Goal: Task Accomplishment & Management: Complete application form

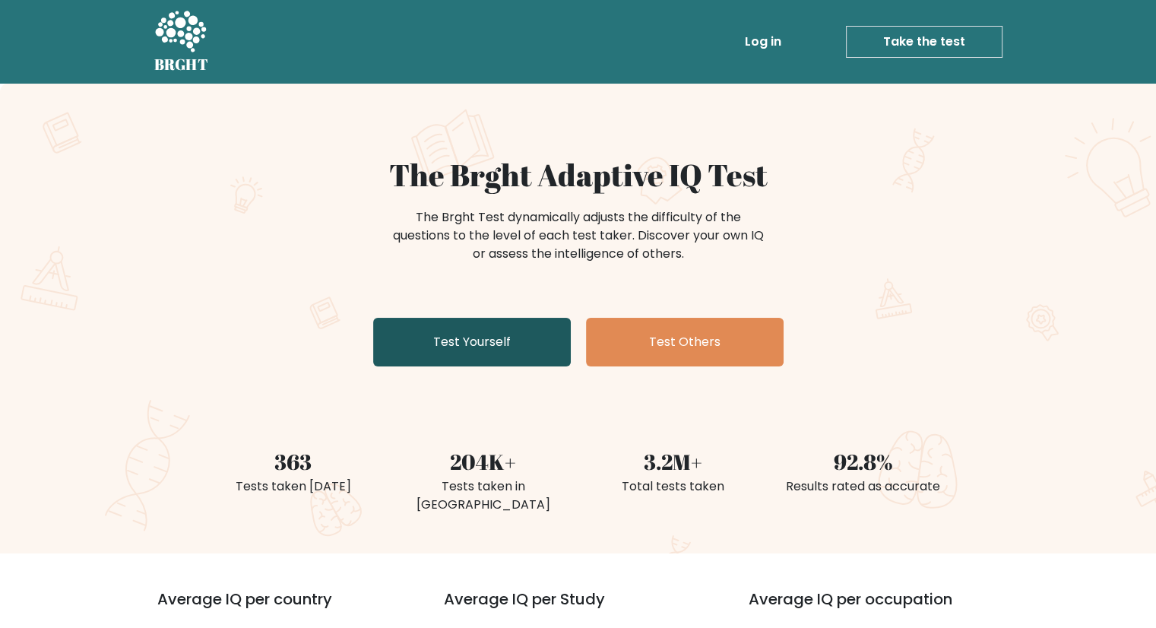
click at [438, 350] on link "Test Yourself" at bounding box center [472, 342] width 198 height 49
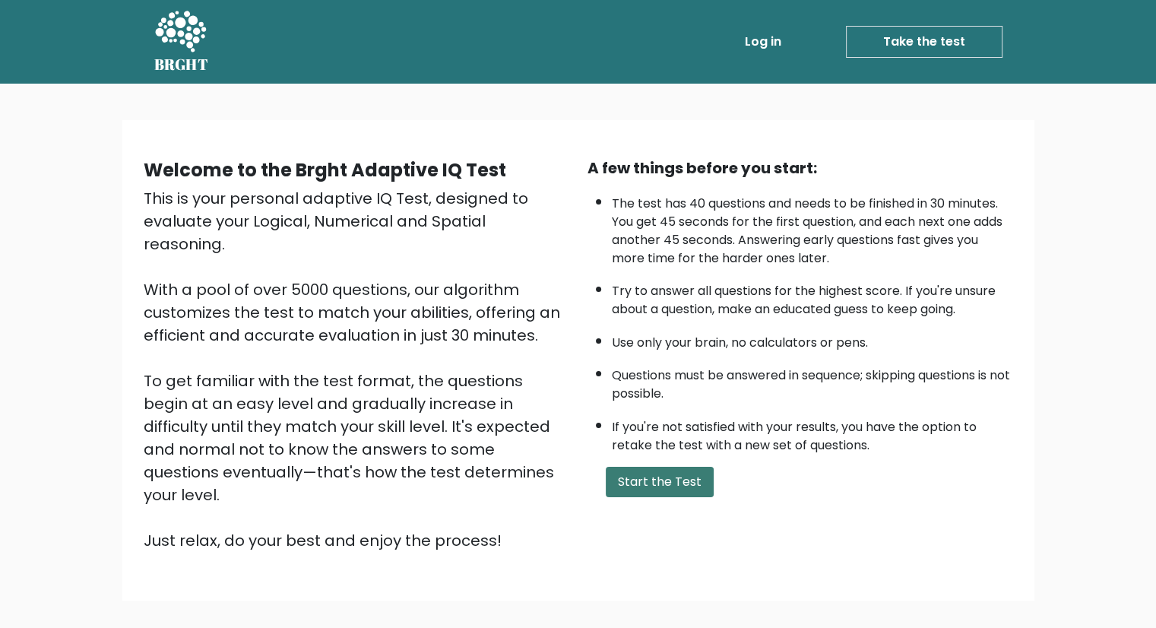
click at [644, 475] on button "Start the Test" at bounding box center [660, 482] width 108 height 30
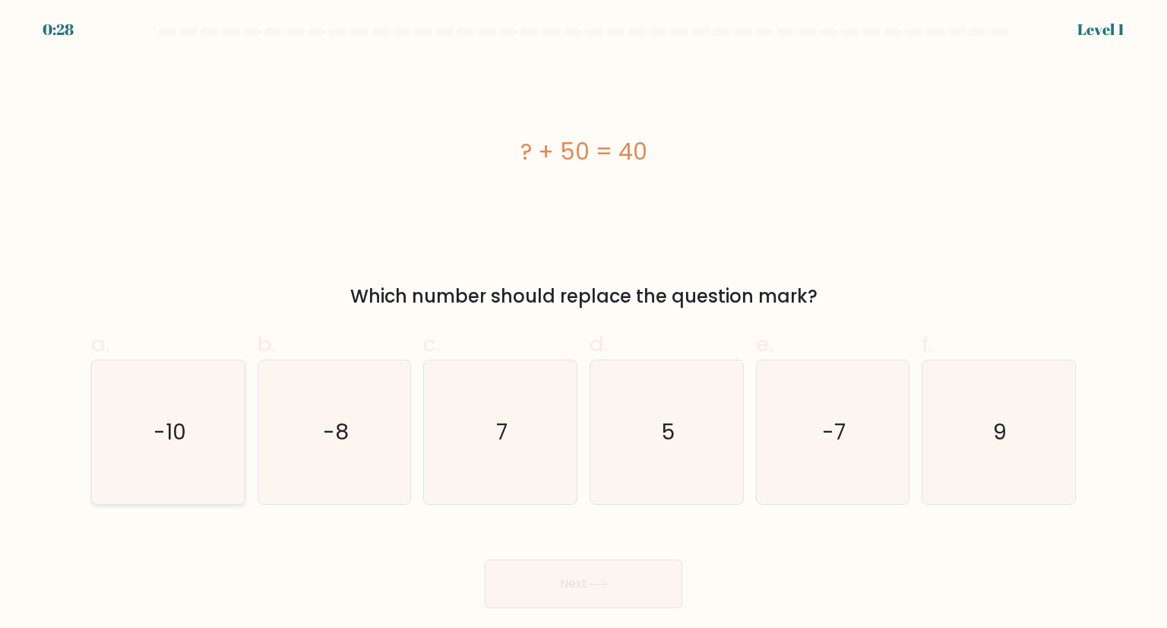
click at [168, 429] on text "-10" at bounding box center [170, 431] width 33 height 30
click at [584, 324] on input "a. -10" at bounding box center [584, 319] width 1 height 10
radio input "true"
click at [588, 583] on button "Next" at bounding box center [584, 583] width 198 height 49
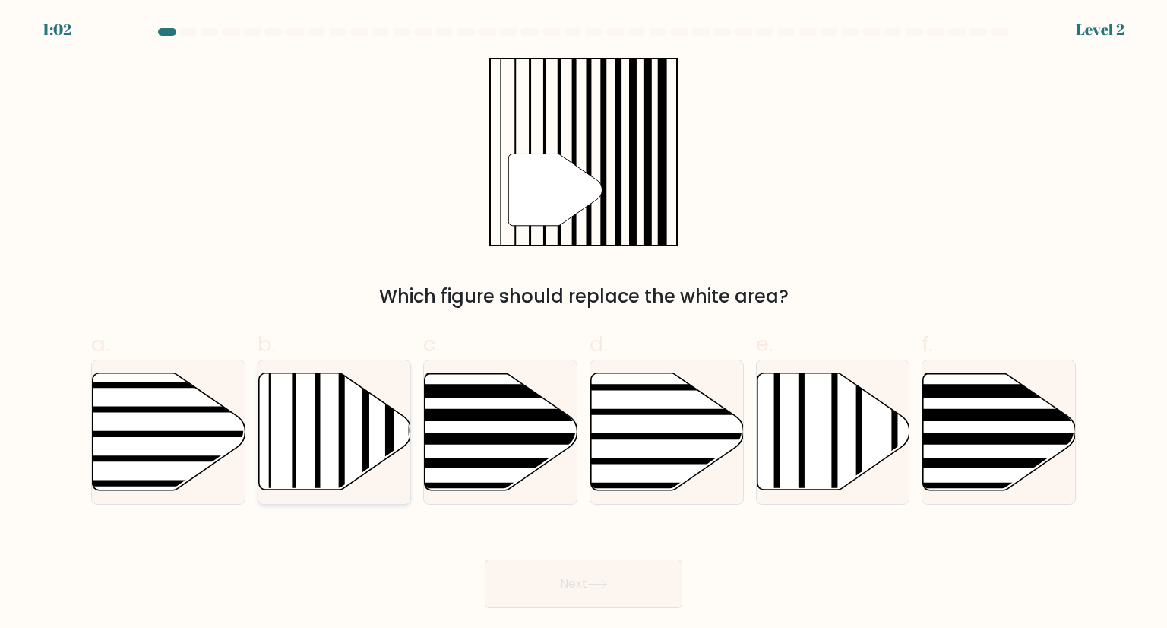
click at [321, 436] on icon at bounding box center [334, 431] width 153 height 117
click at [584, 324] on input "b." at bounding box center [584, 319] width 1 height 10
radio input "true"
click at [562, 571] on button "Next" at bounding box center [584, 583] width 198 height 49
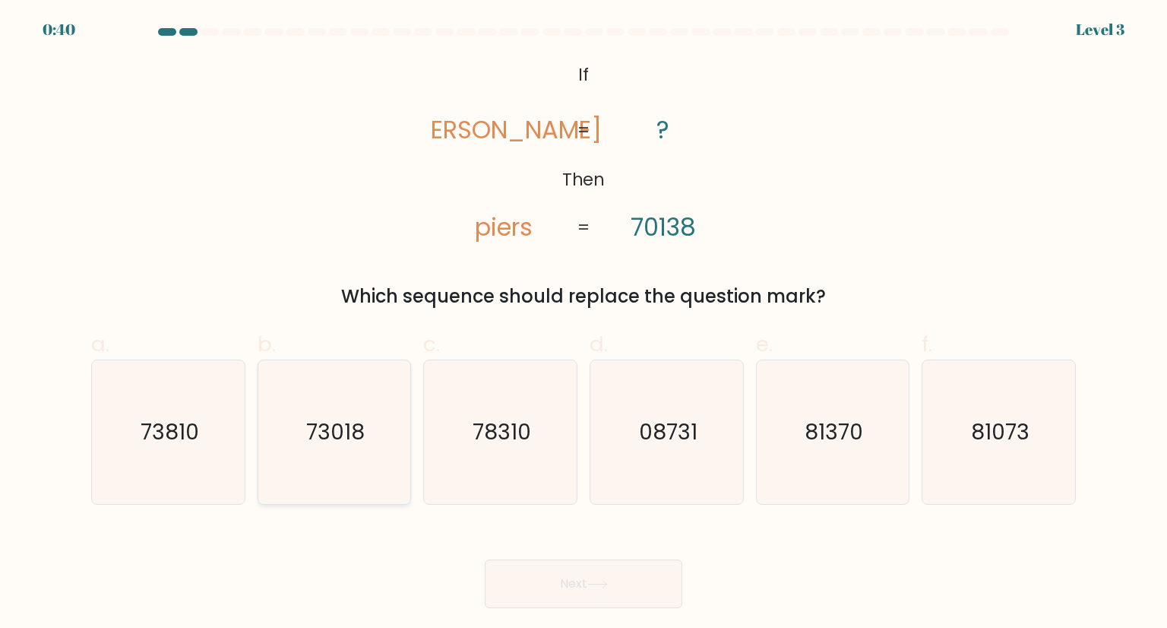
click at [347, 416] on icon "73018" at bounding box center [334, 431] width 143 height 143
click at [584, 324] on input "b. 73018" at bounding box center [584, 319] width 1 height 10
radio input "true"
click at [540, 590] on button "Next" at bounding box center [584, 583] width 198 height 49
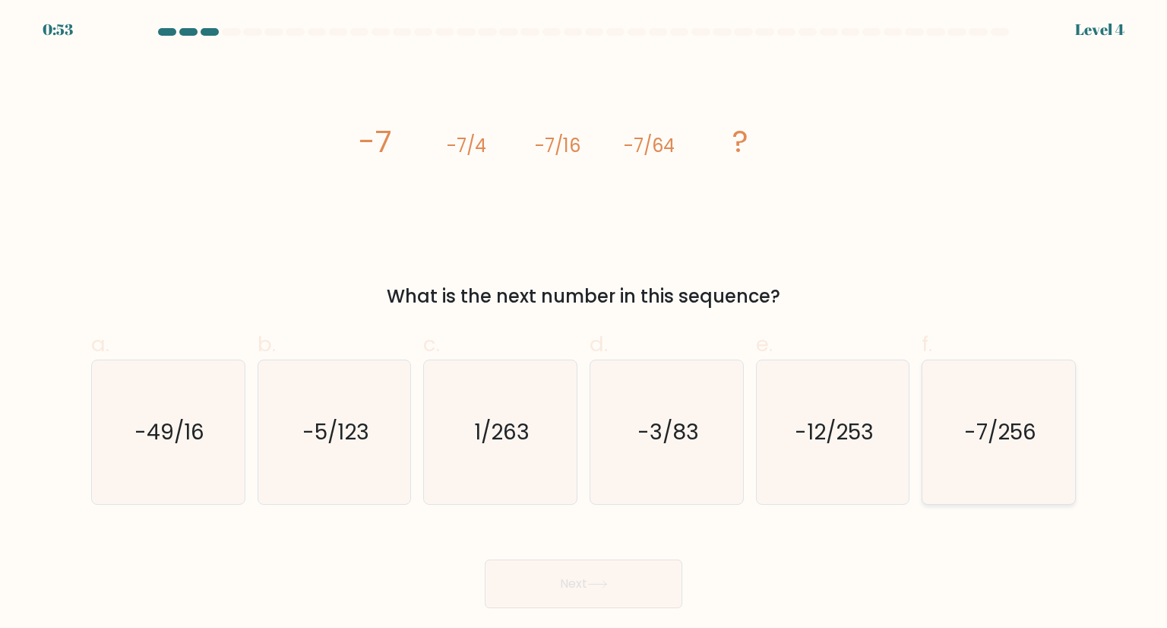
click at [1009, 445] on text "-7/256" at bounding box center [1000, 431] width 72 height 30
click at [584, 324] on input "f. -7/256" at bounding box center [584, 319] width 1 height 10
radio input "true"
click at [595, 588] on button "Next" at bounding box center [584, 583] width 198 height 49
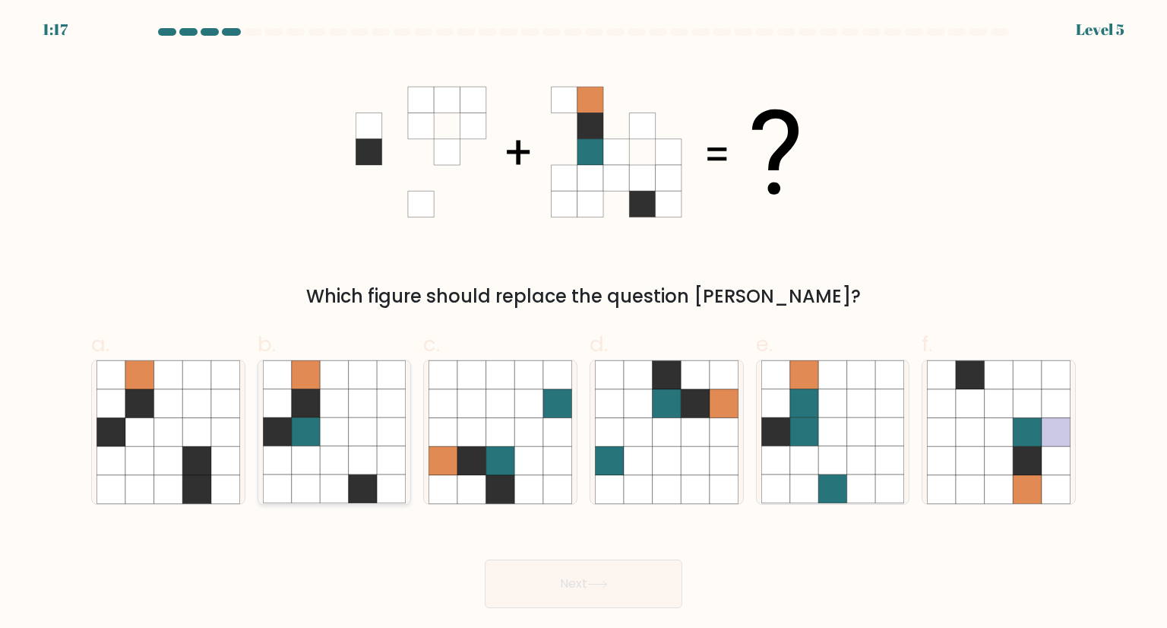
click at [312, 399] on icon at bounding box center [306, 403] width 29 height 29
click at [584, 324] on input "b." at bounding box center [584, 319] width 1 height 10
radio input "true"
click at [539, 584] on button "Next" at bounding box center [584, 583] width 198 height 49
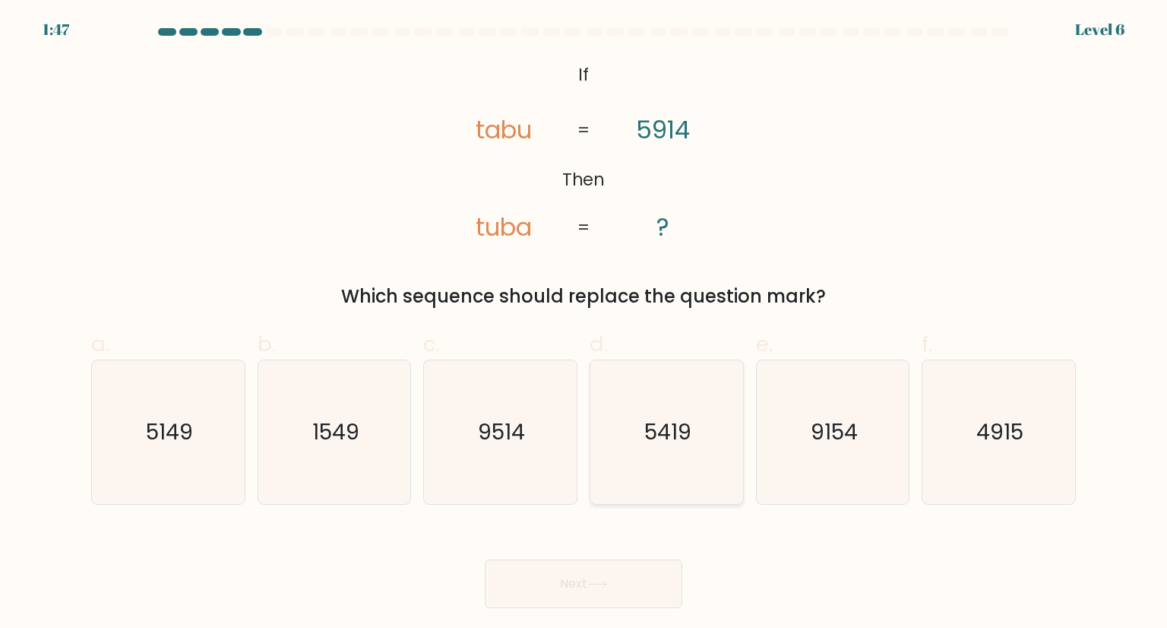
click at [635, 430] on icon "5419" at bounding box center [666, 431] width 143 height 143
click at [584, 324] on input "d. 5419" at bounding box center [584, 319] width 1 height 10
radio input "true"
click at [600, 590] on button "Next" at bounding box center [584, 583] width 198 height 49
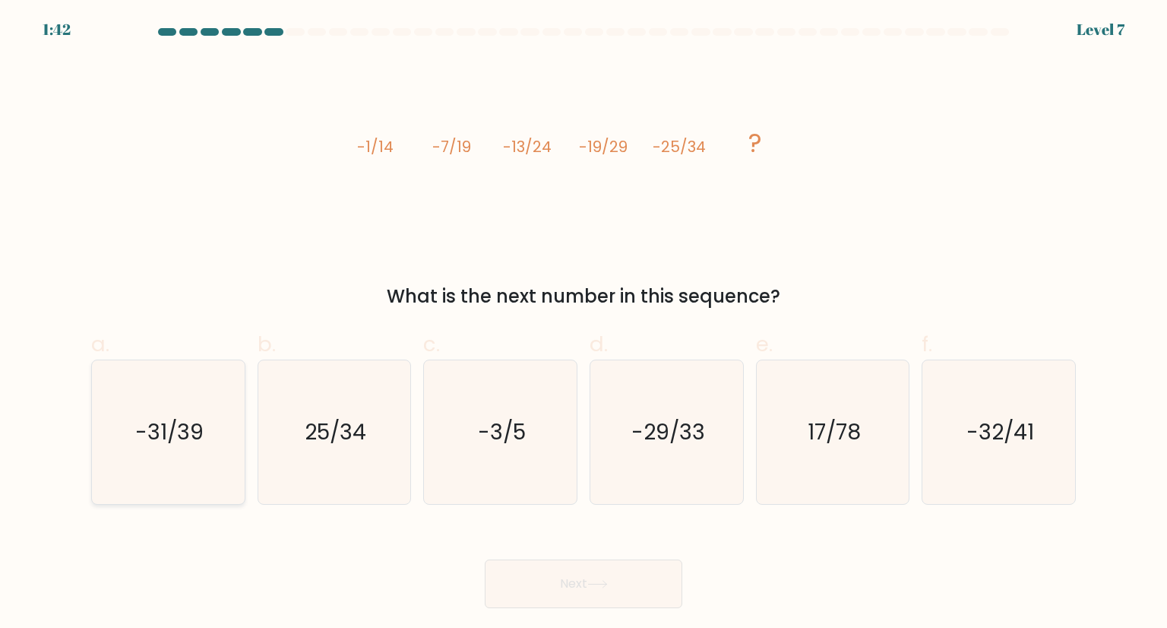
click at [173, 413] on icon "-31/39" at bounding box center [168, 431] width 143 height 143
click at [584, 324] on input "a. -31/39" at bounding box center [584, 319] width 1 height 10
radio input "true"
click at [597, 585] on icon at bounding box center [597, 584] width 21 height 8
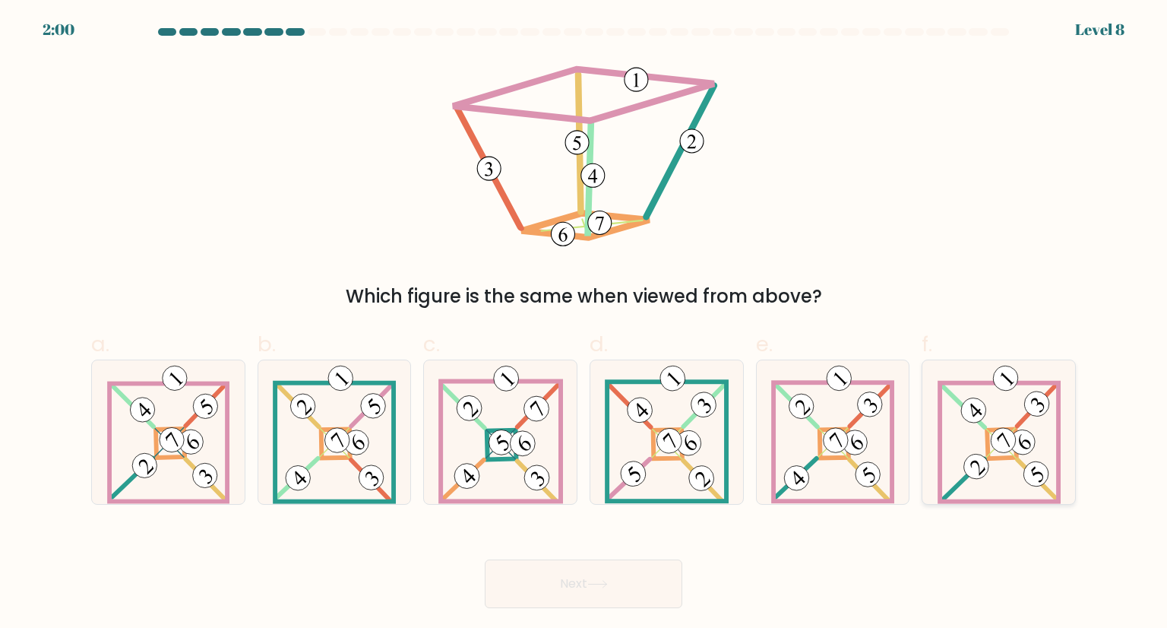
click at [970, 445] on icon at bounding box center [999, 431] width 123 height 143
click at [584, 324] on input "f." at bounding box center [584, 319] width 1 height 10
radio input "true"
click at [597, 581] on icon at bounding box center [597, 584] width 21 height 8
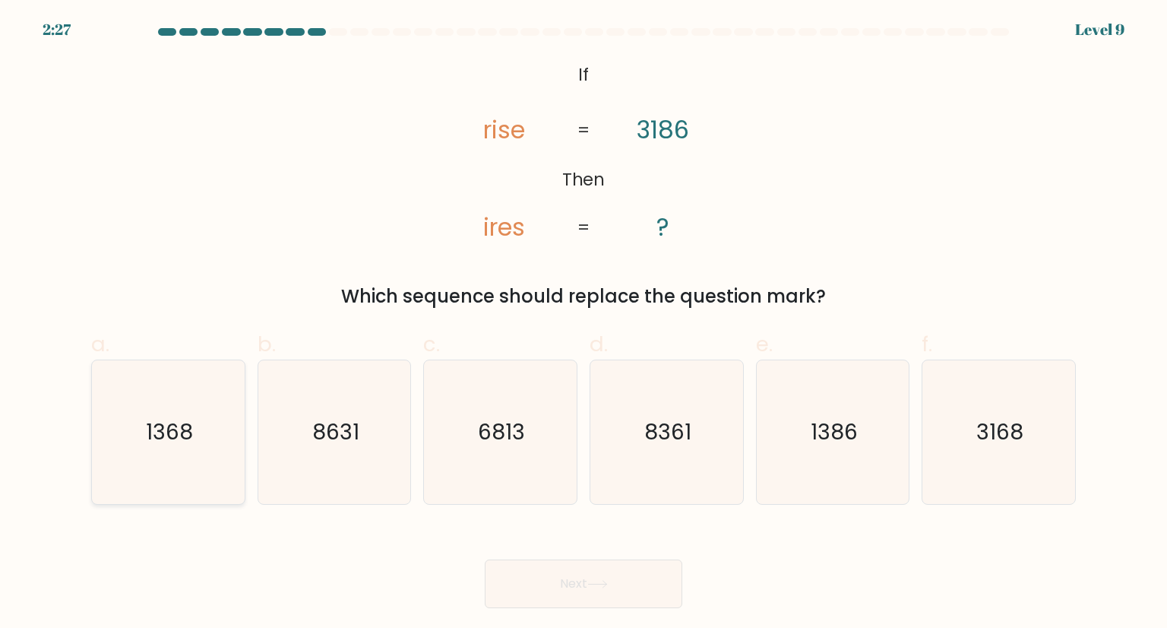
click at [136, 437] on icon "1368" at bounding box center [168, 431] width 143 height 143
click at [584, 324] on input "a. 1368" at bounding box center [584, 319] width 1 height 10
radio input "true"
click at [544, 590] on button "Next" at bounding box center [584, 583] width 198 height 49
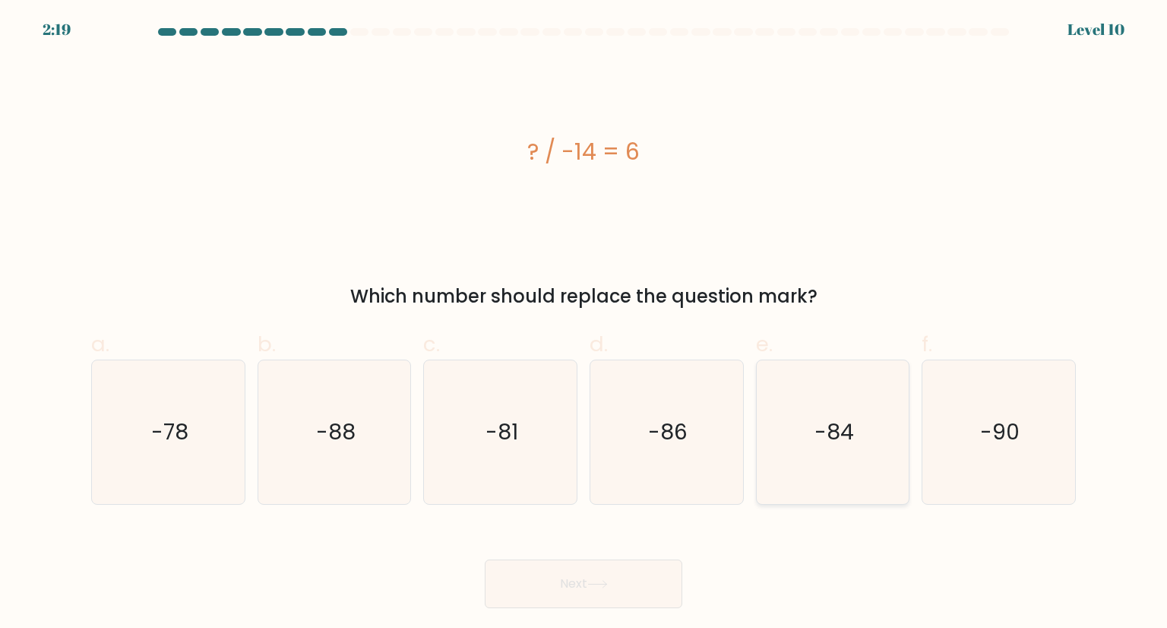
click at [812, 433] on icon "-84" at bounding box center [832, 431] width 143 height 143
click at [584, 324] on input "e. -84" at bounding box center [584, 319] width 1 height 10
radio input "true"
click at [603, 584] on icon at bounding box center [597, 584] width 18 height 7
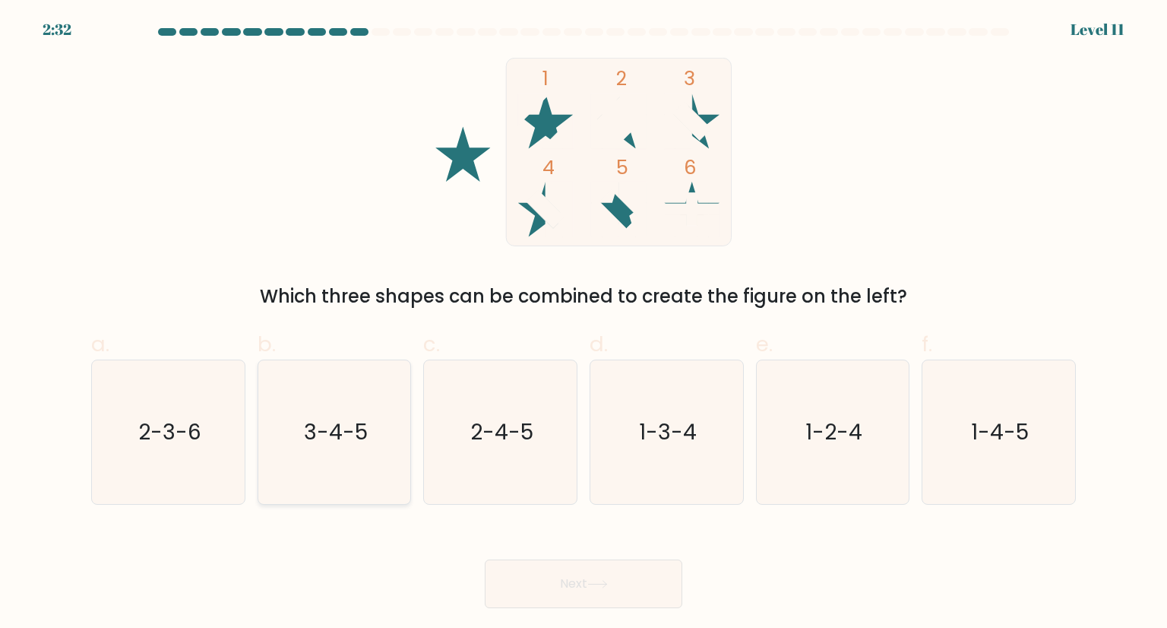
click at [315, 431] on text "3-4-5" at bounding box center [336, 431] width 64 height 30
click at [584, 324] on input "b. 3-4-5" at bounding box center [584, 319] width 1 height 10
radio input "true"
click at [571, 592] on button "Next" at bounding box center [584, 583] width 198 height 49
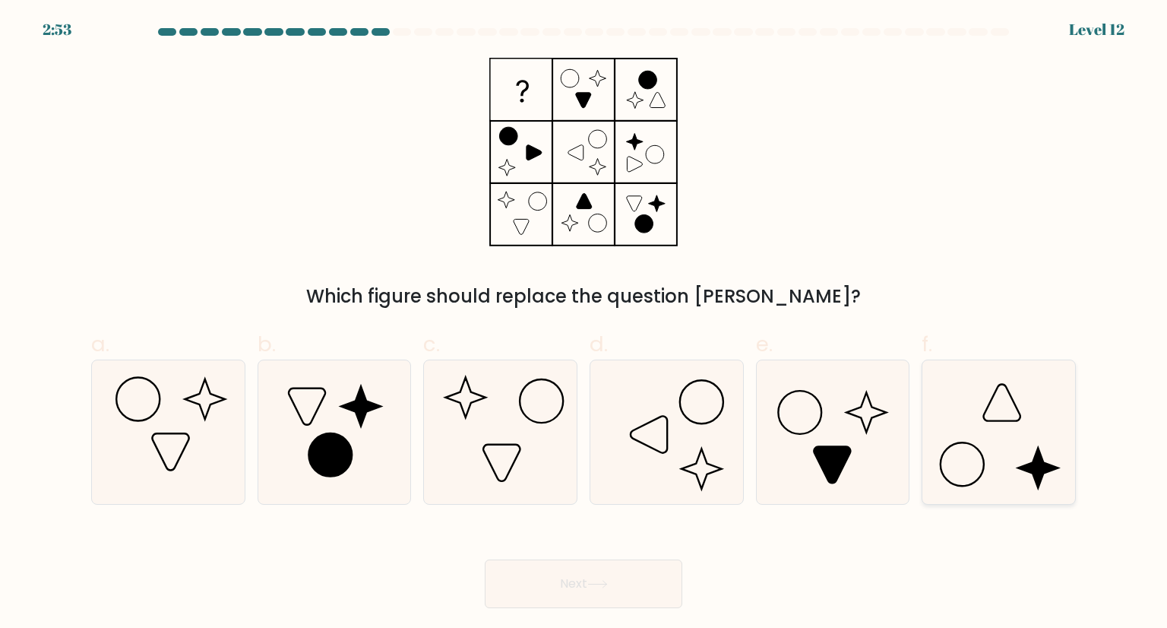
click at [970, 423] on icon at bounding box center [998, 431] width 143 height 143
click at [584, 324] on input "f." at bounding box center [584, 319] width 1 height 10
radio input "true"
click at [580, 587] on button "Next" at bounding box center [584, 583] width 198 height 49
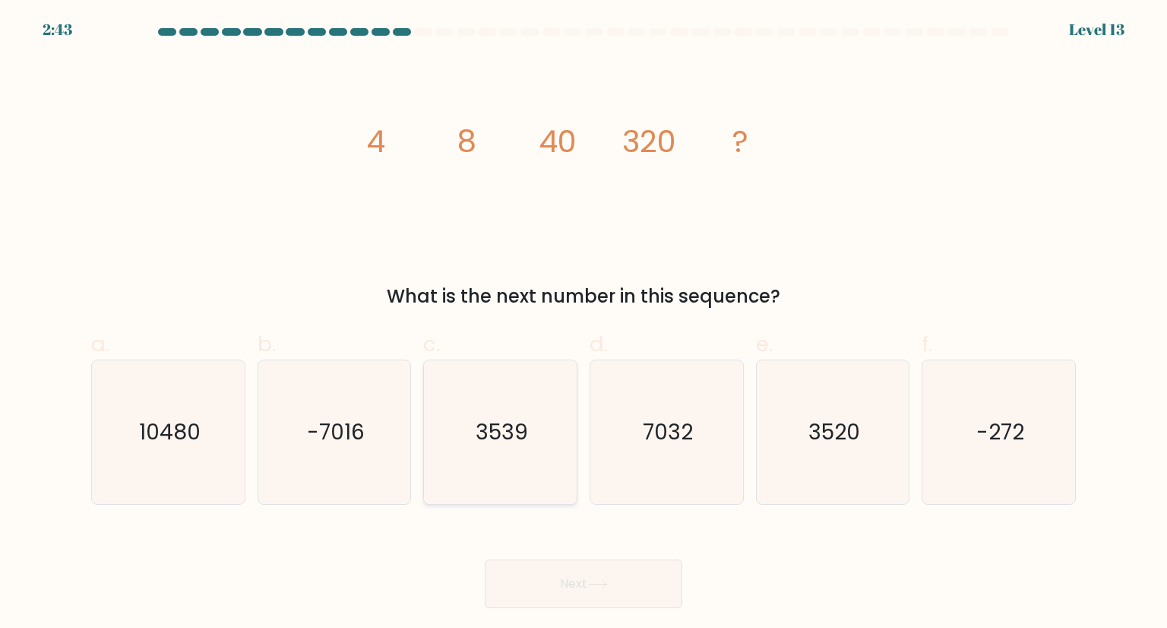
click at [473, 412] on icon "3539" at bounding box center [500, 431] width 143 height 143
click at [584, 324] on input "c. 3539" at bounding box center [584, 319] width 1 height 10
radio input "true"
click at [568, 579] on button "Next" at bounding box center [584, 583] width 198 height 49
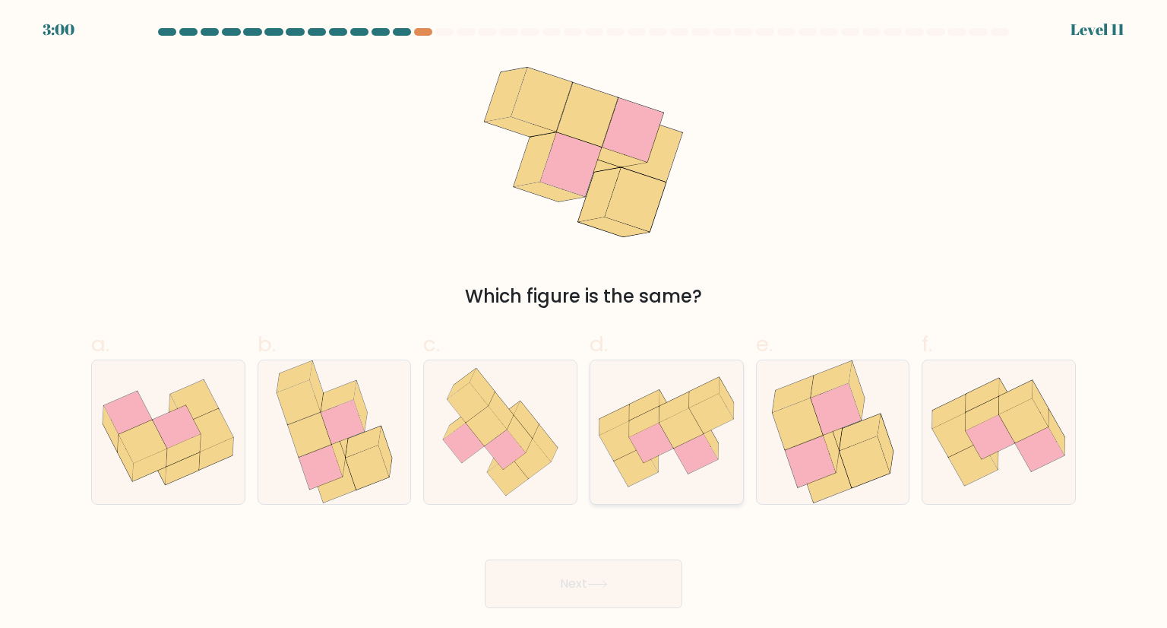
click at [660, 440] on icon at bounding box center [651, 443] width 44 height 40
click at [584, 324] on input "d." at bounding box center [584, 319] width 1 height 10
radio input "true"
click at [587, 594] on button "Next" at bounding box center [584, 583] width 198 height 49
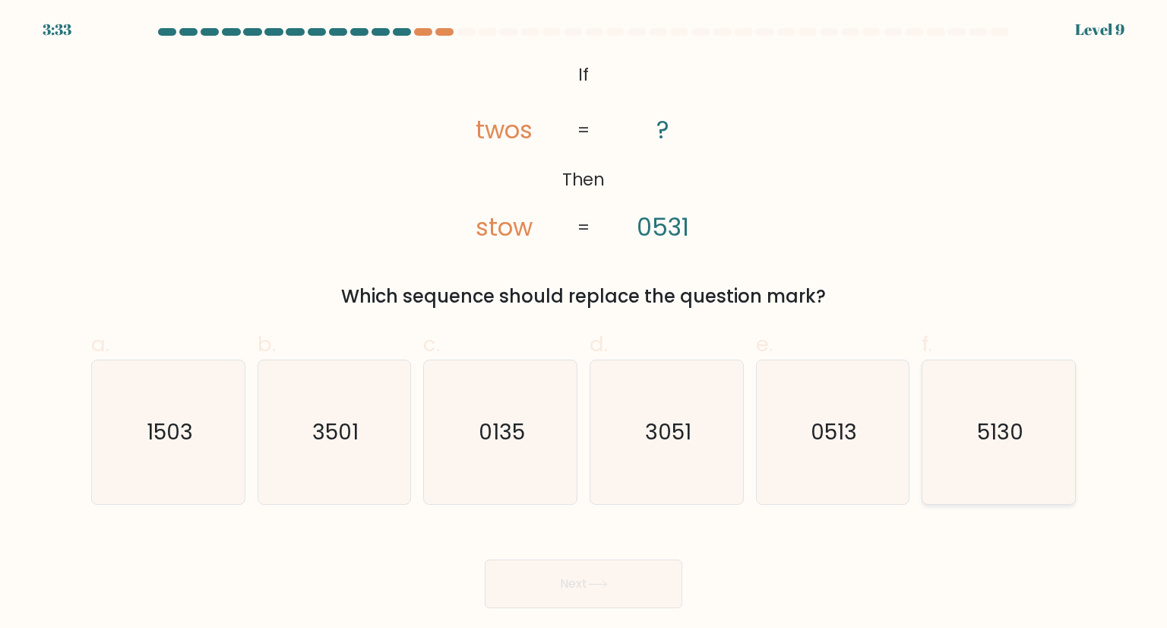
click at [975, 444] on icon "5130" at bounding box center [998, 431] width 143 height 143
click at [584, 324] on input "f. 5130" at bounding box center [584, 319] width 1 height 10
radio input "true"
click at [638, 582] on button "Next" at bounding box center [584, 583] width 198 height 49
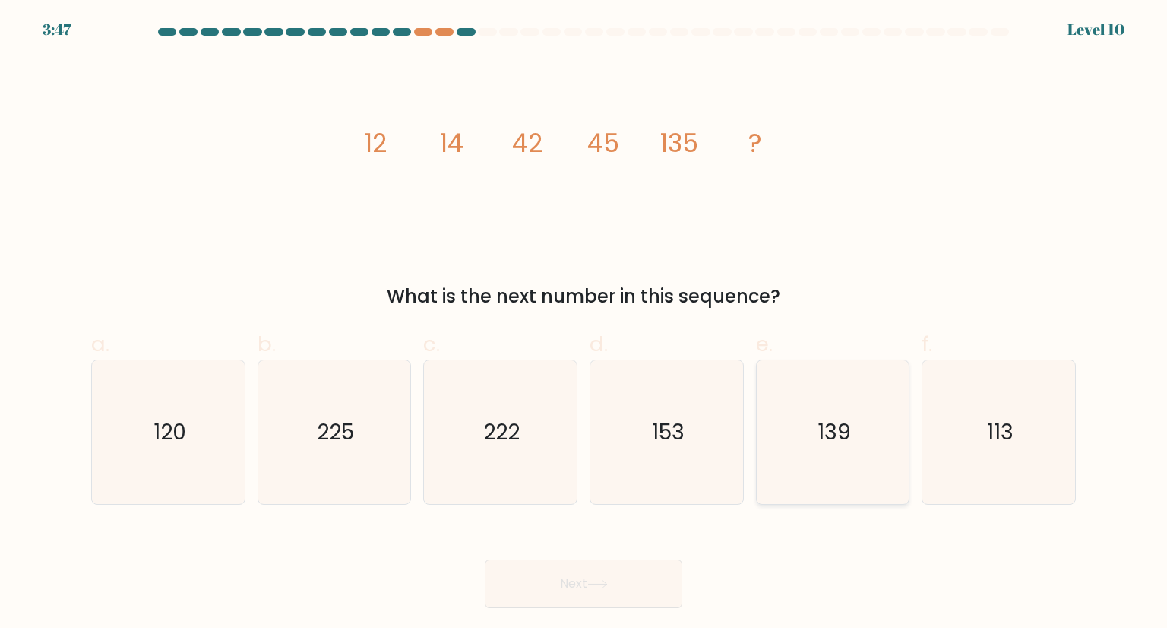
click at [860, 454] on icon "139" at bounding box center [832, 431] width 143 height 143
click at [584, 324] on input "e. 139" at bounding box center [584, 319] width 1 height 10
radio input "true"
click at [641, 571] on button "Next" at bounding box center [584, 583] width 198 height 49
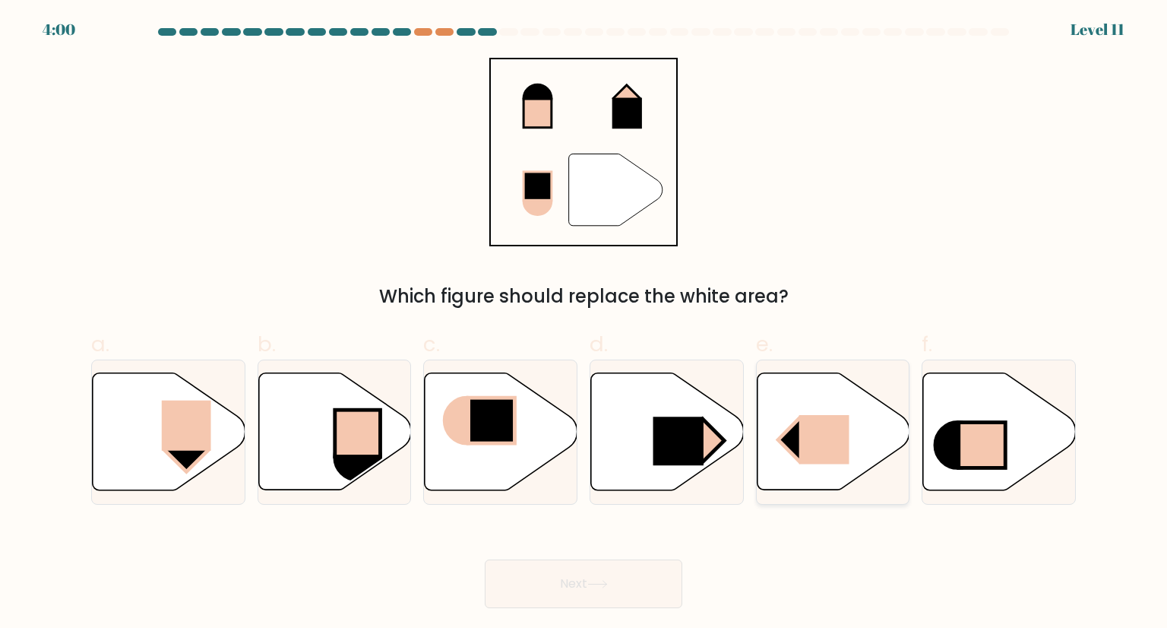
click at [798, 404] on icon at bounding box center [833, 431] width 153 height 117
click at [584, 324] on input "e." at bounding box center [584, 319] width 1 height 10
radio input "true"
click at [545, 594] on button "Next" at bounding box center [584, 583] width 198 height 49
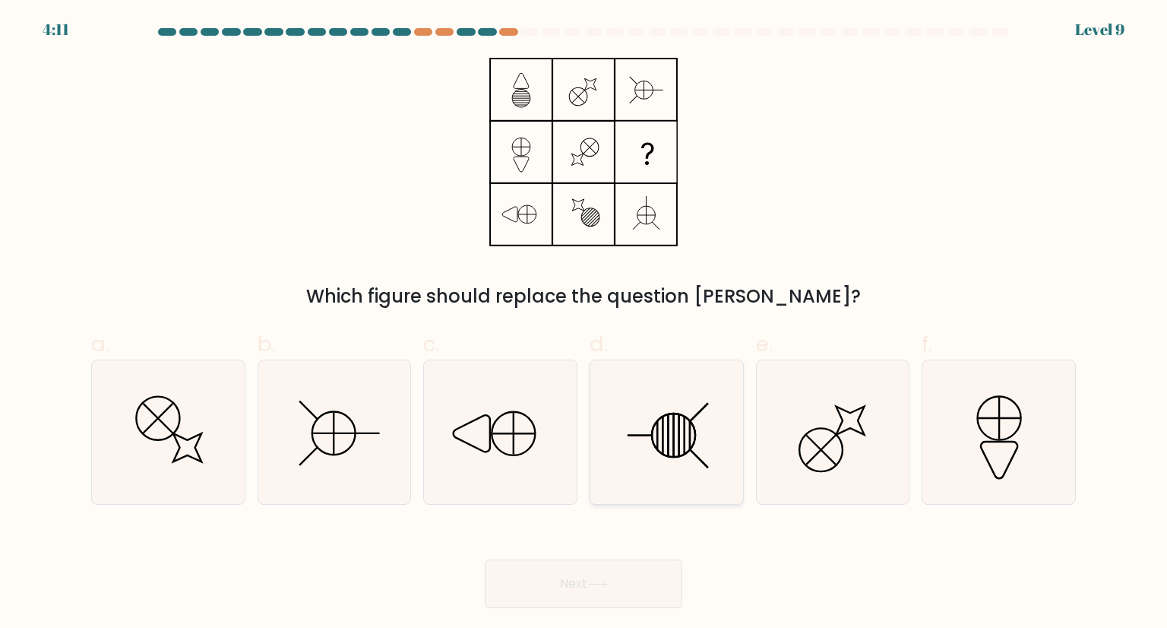
click at [682, 420] on icon at bounding box center [666, 431] width 143 height 143
click at [584, 324] on input "d." at bounding box center [584, 319] width 1 height 10
radio input "true"
click at [609, 588] on button "Next" at bounding box center [584, 583] width 198 height 49
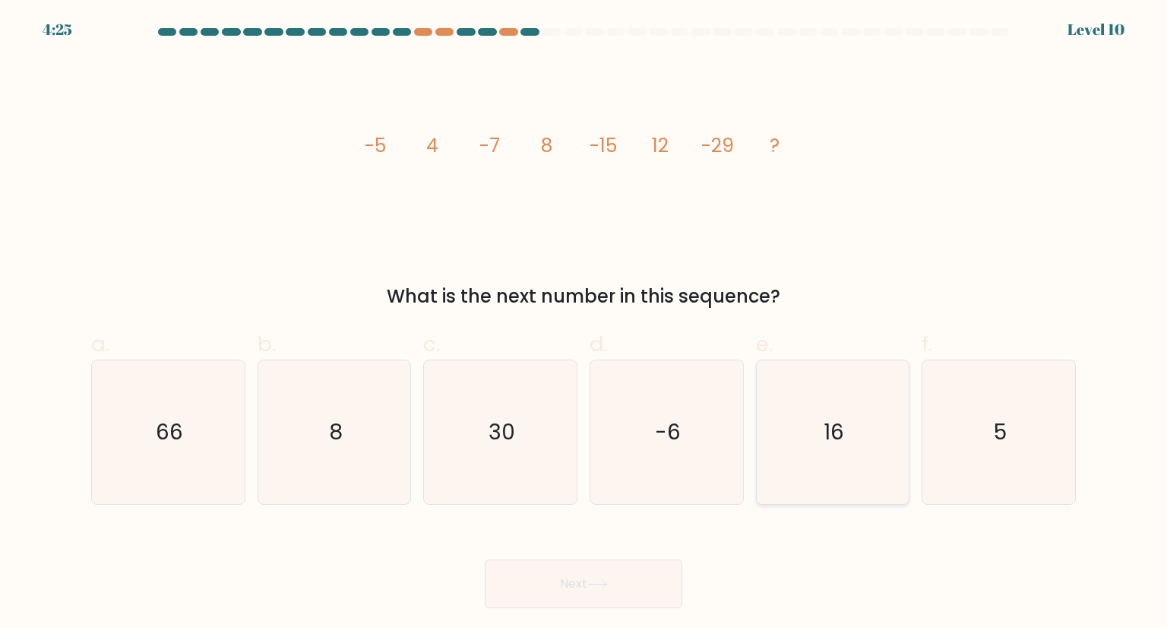
click at [807, 430] on icon "16" at bounding box center [832, 431] width 143 height 143
click at [584, 324] on input "e. 16" at bounding box center [584, 319] width 1 height 10
radio input "true"
click at [571, 565] on button "Next" at bounding box center [584, 583] width 198 height 49
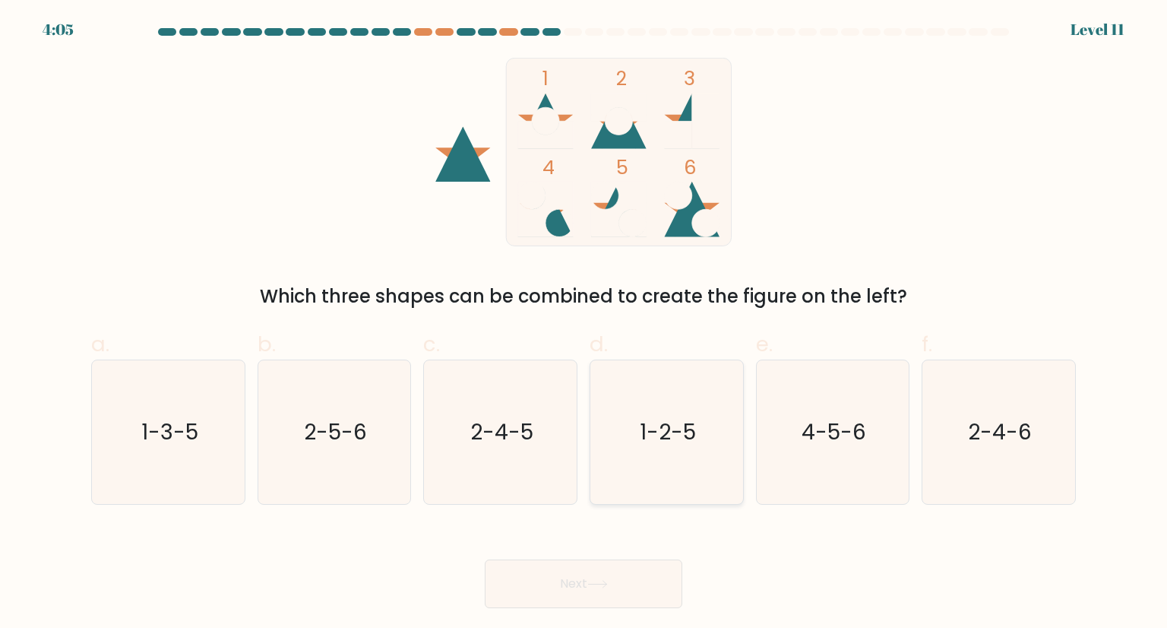
click at [654, 435] on text "1-2-5" at bounding box center [668, 431] width 56 height 30
click at [584, 324] on input "d. 1-2-5" at bounding box center [584, 319] width 1 height 10
radio input "true"
click at [578, 581] on button "Next" at bounding box center [584, 583] width 198 height 49
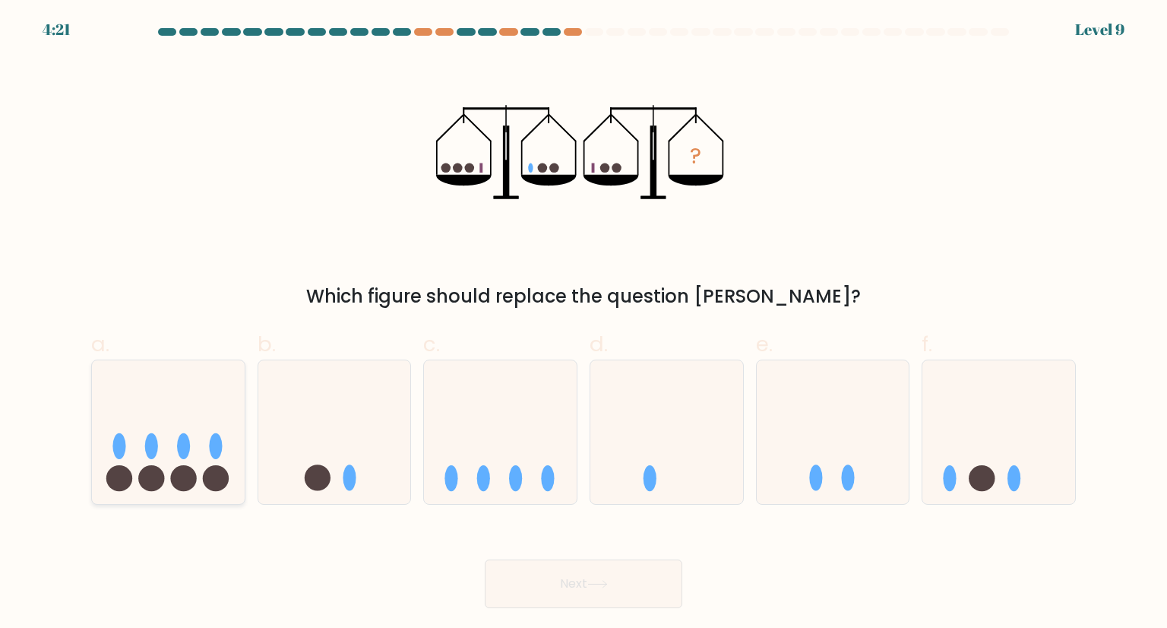
click at [217, 463] on icon at bounding box center [168, 432] width 153 height 126
click at [584, 324] on input "a." at bounding box center [584, 319] width 1 height 10
radio input "true"
click at [603, 585] on icon at bounding box center [597, 584] width 21 height 8
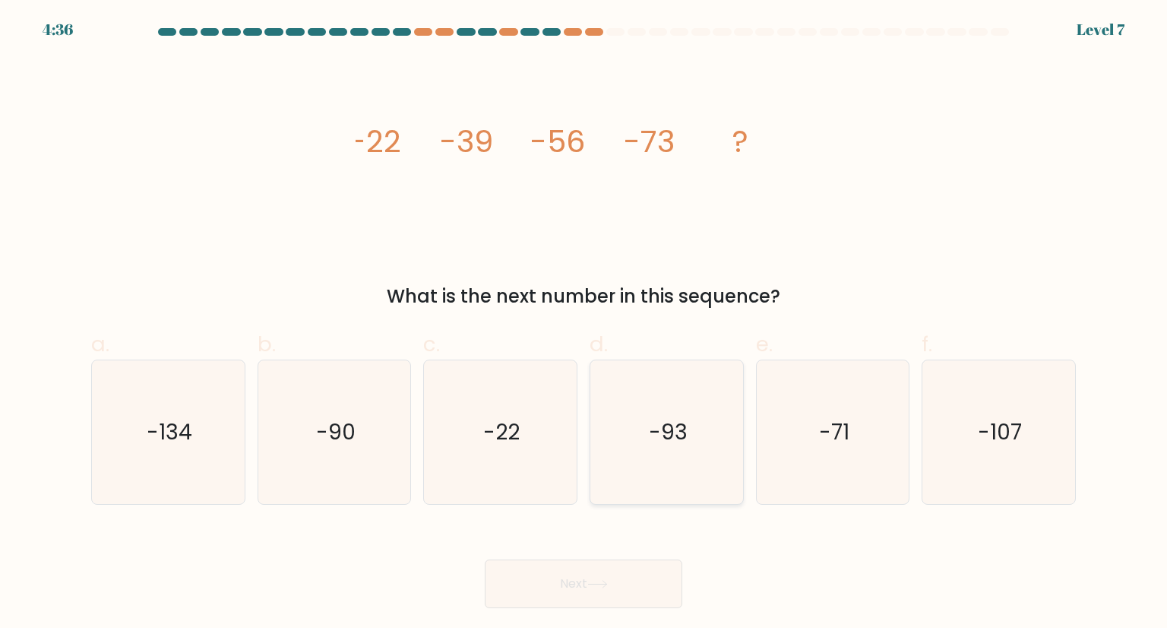
click at [660, 417] on text "-93" at bounding box center [668, 431] width 39 height 30
click at [584, 324] on input "d. -93" at bounding box center [584, 319] width 1 height 10
radio input "true"
click at [567, 585] on button "Next" at bounding box center [584, 583] width 198 height 49
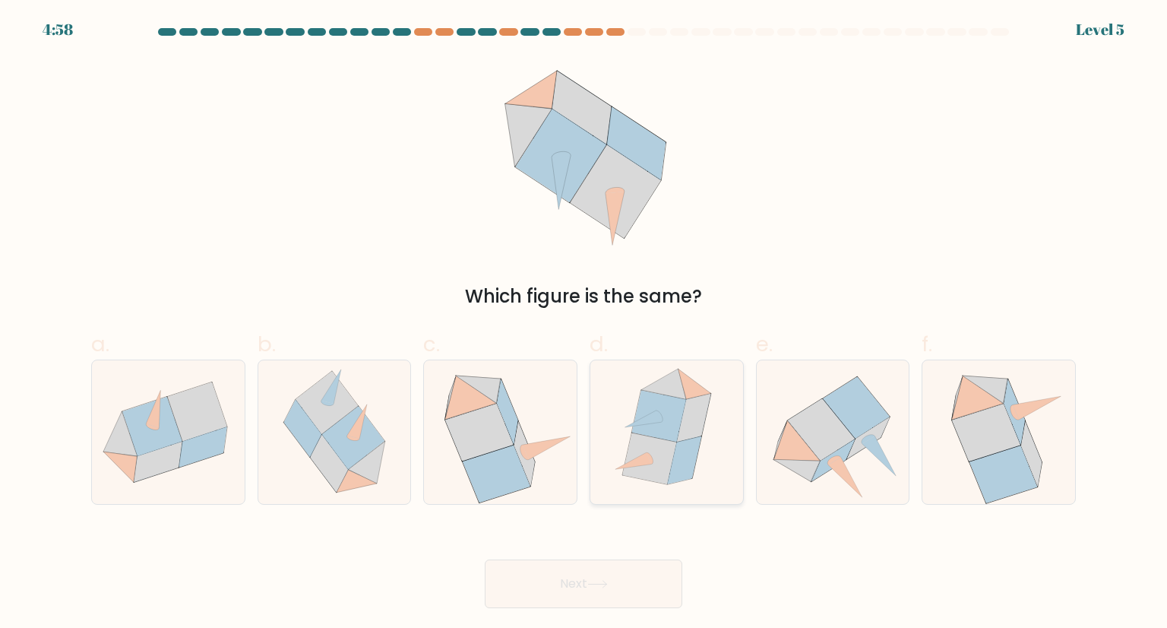
click at [637, 381] on icon at bounding box center [667, 431] width 124 height 143
click at [584, 324] on input "d." at bounding box center [584, 319] width 1 height 10
radio input "true"
click at [600, 578] on button "Next" at bounding box center [584, 583] width 198 height 49
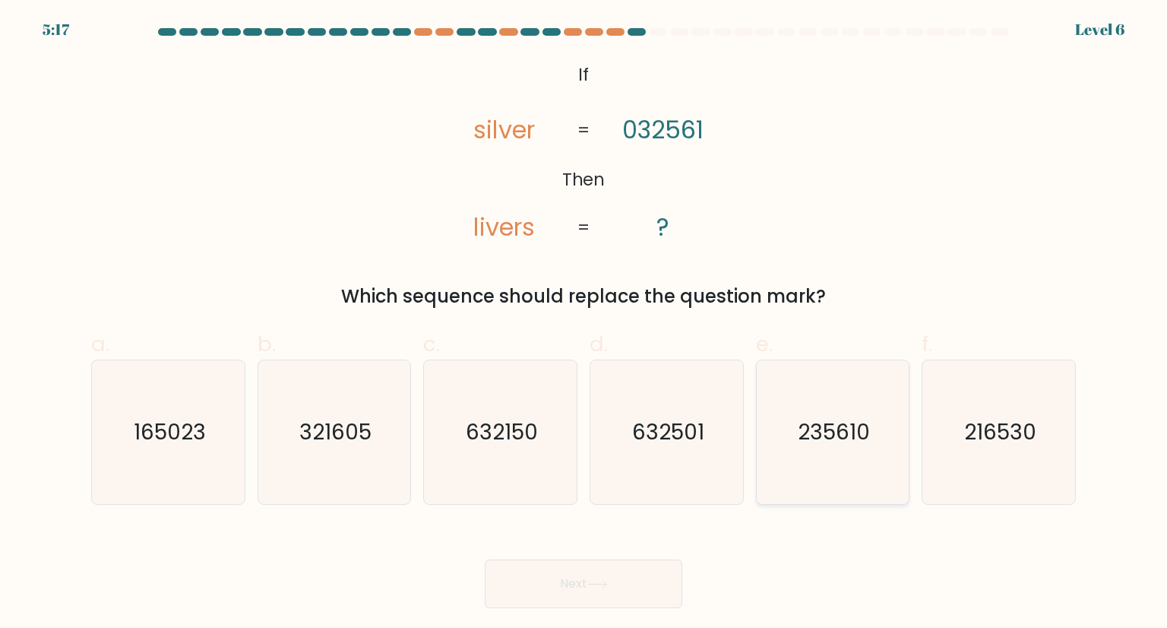
click at [822, 428] on text "235610" at bounding box center [834, 431] width 72 height 30
click at [584, 324] on input "e. 235610" at bounding box center [584, 319] width 1 height 10
radio input "true"
click at [570, 573] on button "Next" at bounding box center [584, 583] width 198 height 49
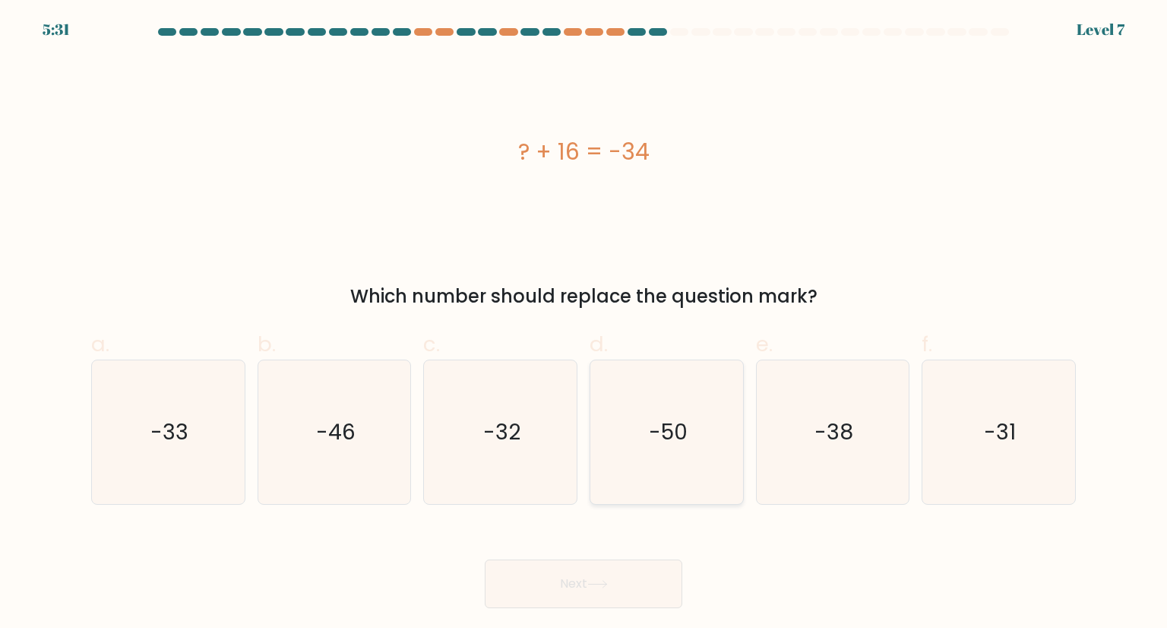
click at [685, 481] on icon "-50" at bounding box center [666, 431] width 143 height 143
click at [584, 324] on input "d. -50" at bounding box center [584, 319] width 1 height 10
radio input "true"
click at [600, 581] on icon at bounding box center [597, 584] width 21 height 8
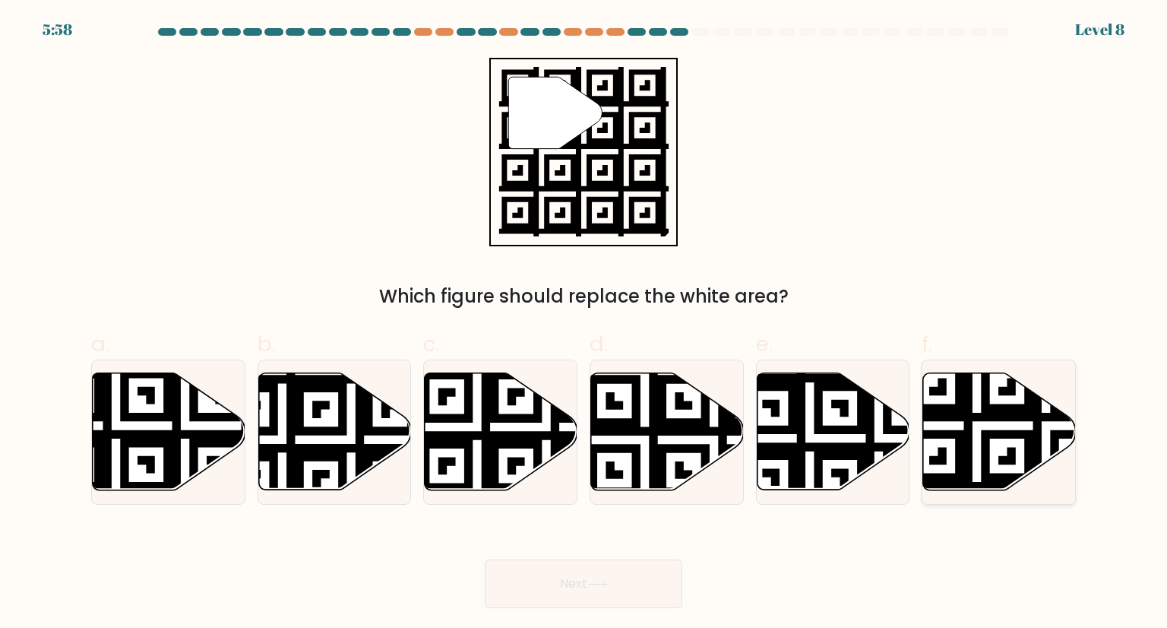
click at [994, 444] on icon at bounding box center [999, 431] width 153 height 117
click at [584, 324] on input "f." at bounding box center [584, 319] width 1 height 10
radio input "true"
click at [602, 578] on button "Next" at bounding box center [584, 583] width 198 height 49
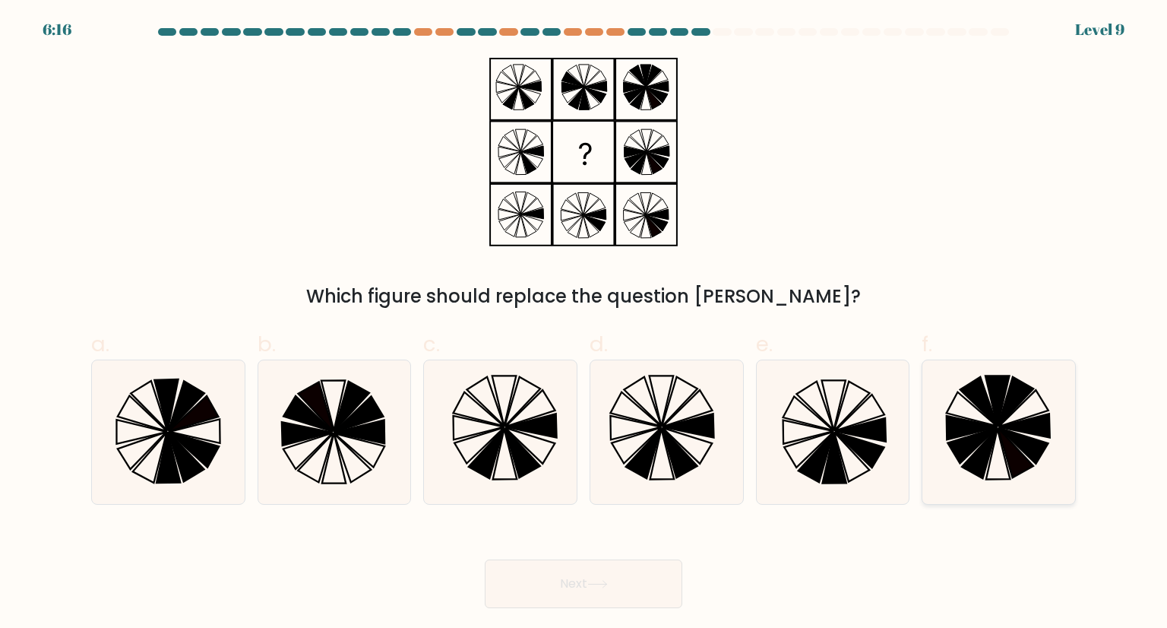
click at [967, 417] on icon at bounding box center [972, 409] width 50 height 34
click at [584, 324] on input "f." at bounding box center [584, 319] width 1 height 10
radio input "true"
click at [556, 584] on button "Next" at bounding box center [584, 583] width 198 height 49
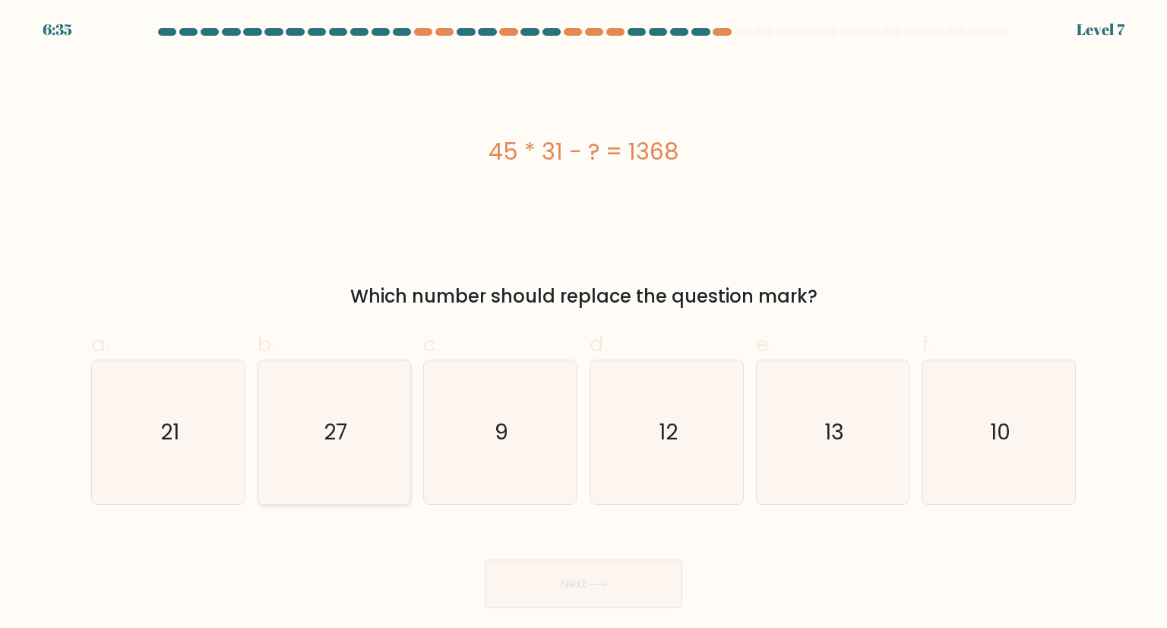
click at [312, 442] on icon "27" at bounding box center [334, 431] width 143 height 143
click at [584, 324] on input "b. 27" at bounding box center [584, 319] width 1 height 10
radio input "true"
click at [593, 593] on button "Next" at bounding box center [584, 583] width 198 height 49
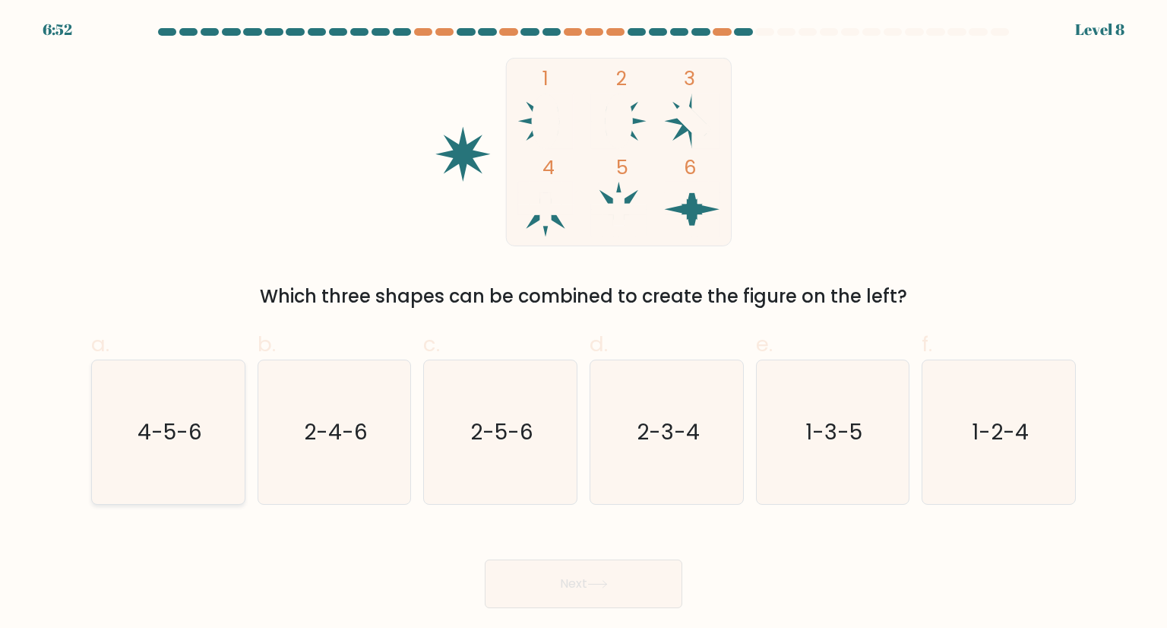
click at [147, 448] on icon "4-5-6" at bounding box center [168, 431] width 143 height 143
click at [584, 324] on input "a. 4-5-6" at bounding box center [584, 319] width 1 height 10
radio input "true"
click at [566, 600] on button "Next" at bounding box center [584, 583] width 198 height 49
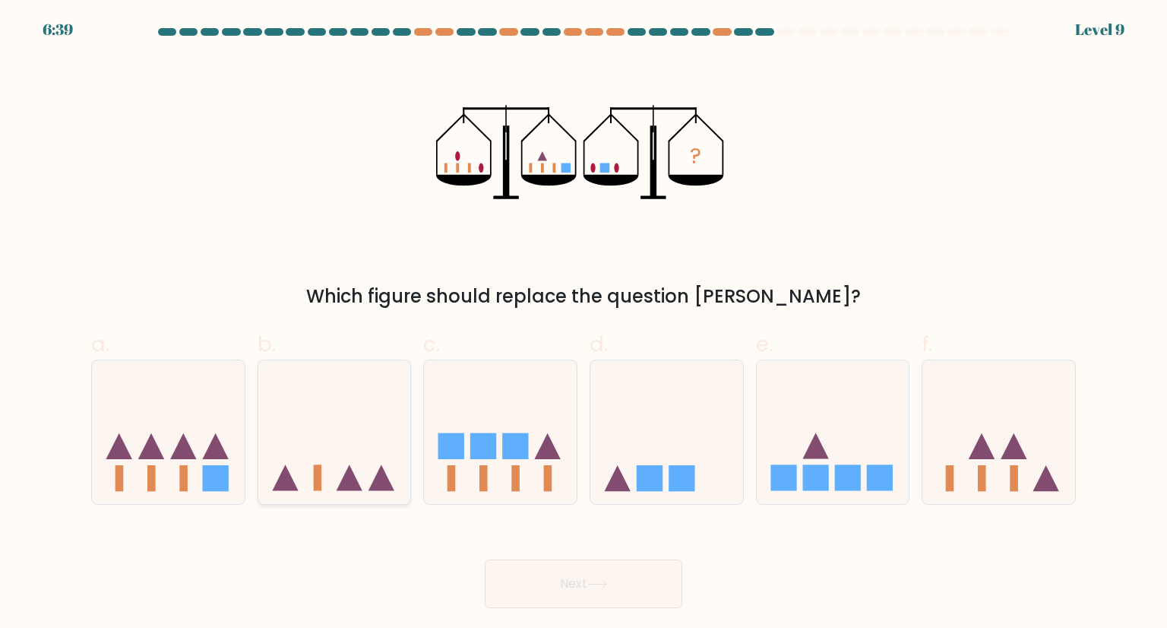
click at [353, 446] on icon at bounding box center [334, 432] width 153 height 126
click at [584, 324] on input "b." at bounding box center [584, 319] width 1 height 10
radio input "true"
click at [603, 588] on button "Next" at bounding box center [584, 583] width 198 height 49
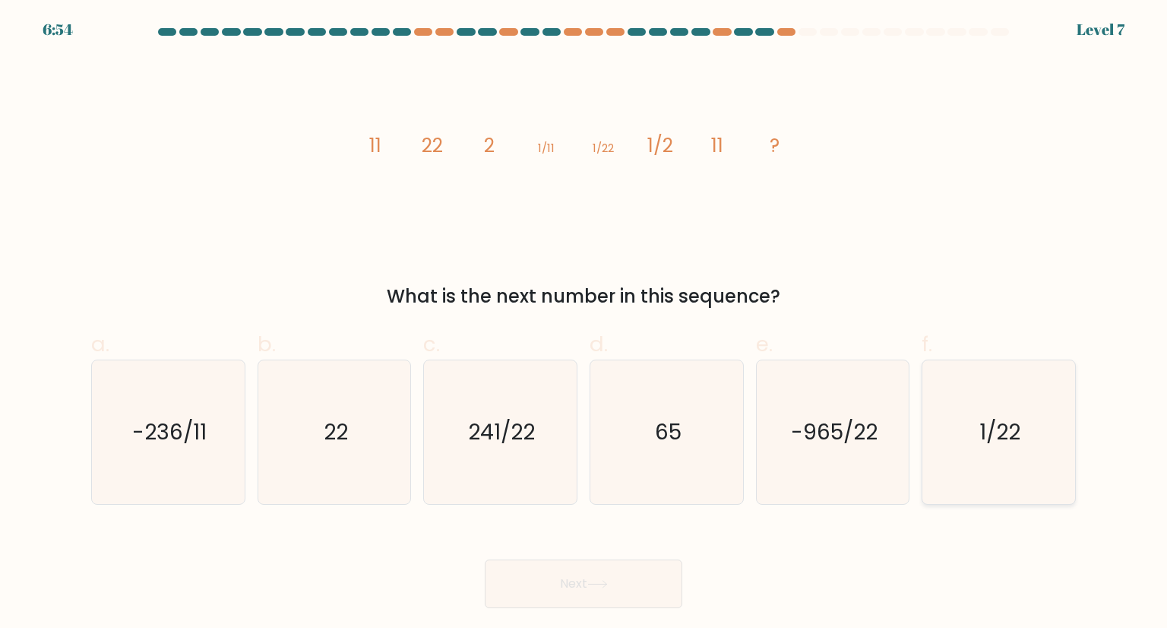
click at [1021, 424] on icon "1/22" at bounding box center [998, 431] width 143 height 143
click at [584, 324] on input "f. 1/22" at bounding box center [584, 319] width 1 height 10
radio input "true"
click at [601, 572] on button "Next" at bounding box center [584, 583] width 198 height 49
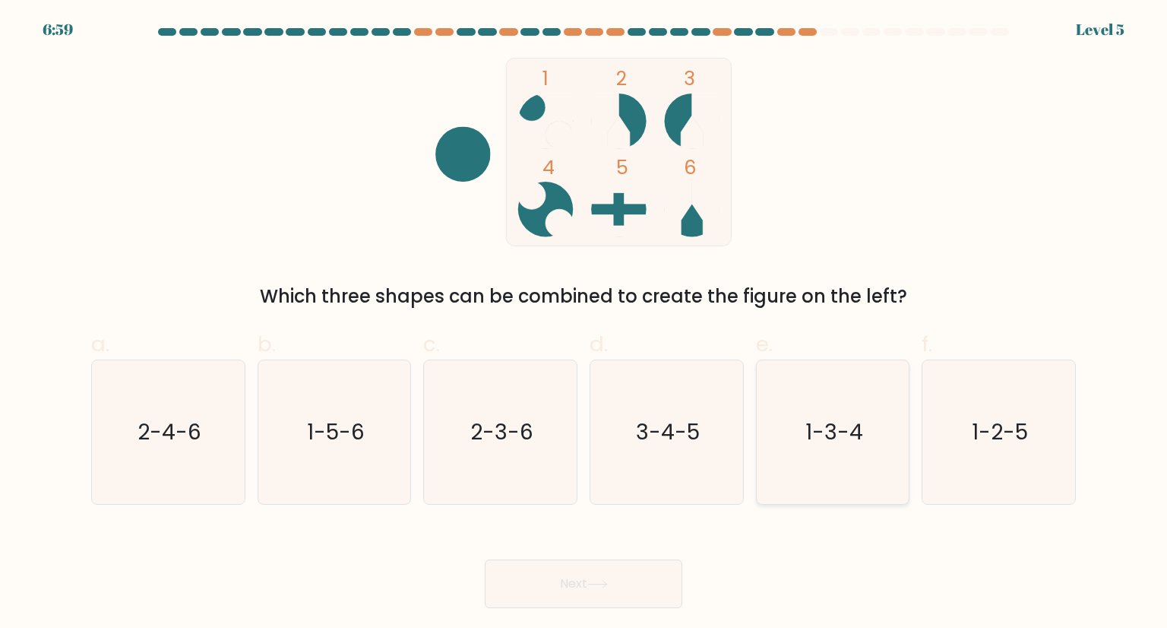
click at [815, 422] on text "1-3-4" at bounding box center [835, 431] width 58 height 30
click at [584, 324] on input "e. 1-3-4" at bounding box center [584, 319] width 1 height 10
radio input "true"
click at [533, 584] on button "Next" at bounding box center [584, 583] width 198 height 49
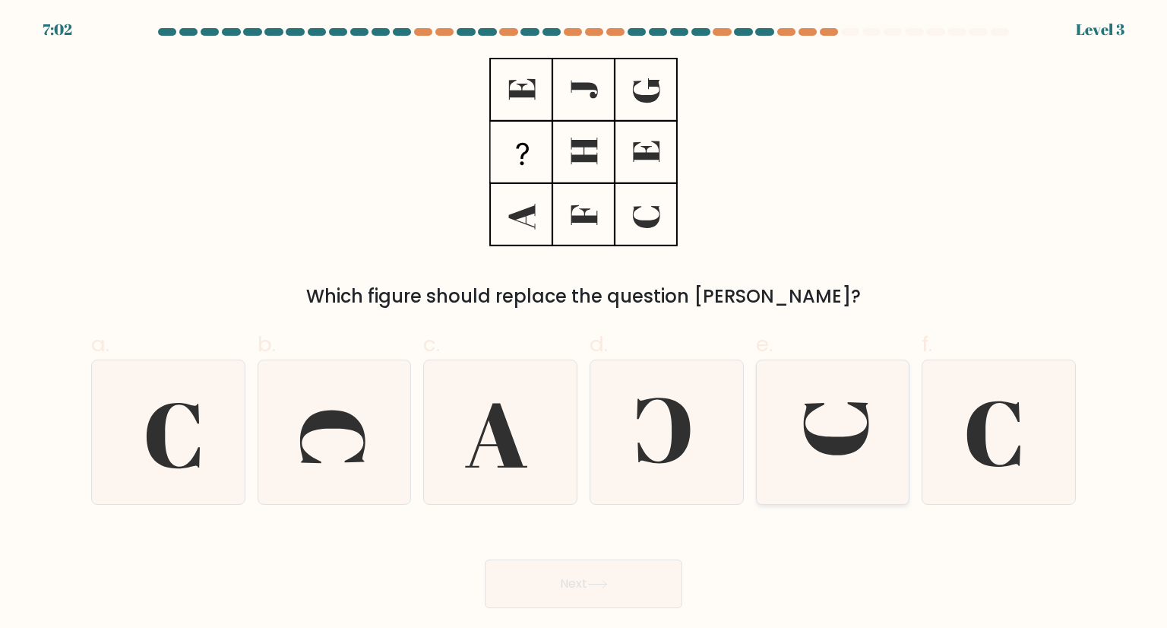
click at [849, 408] on icon at bounding box center [832, 431] width 143 height 143
click at [584, 324] on input "e." at bounding box center [584, 319] width 1 height 10
radio input "true"
click at [559, 590] on button "Next" at bounding box center [584, 583] width 198 height 49
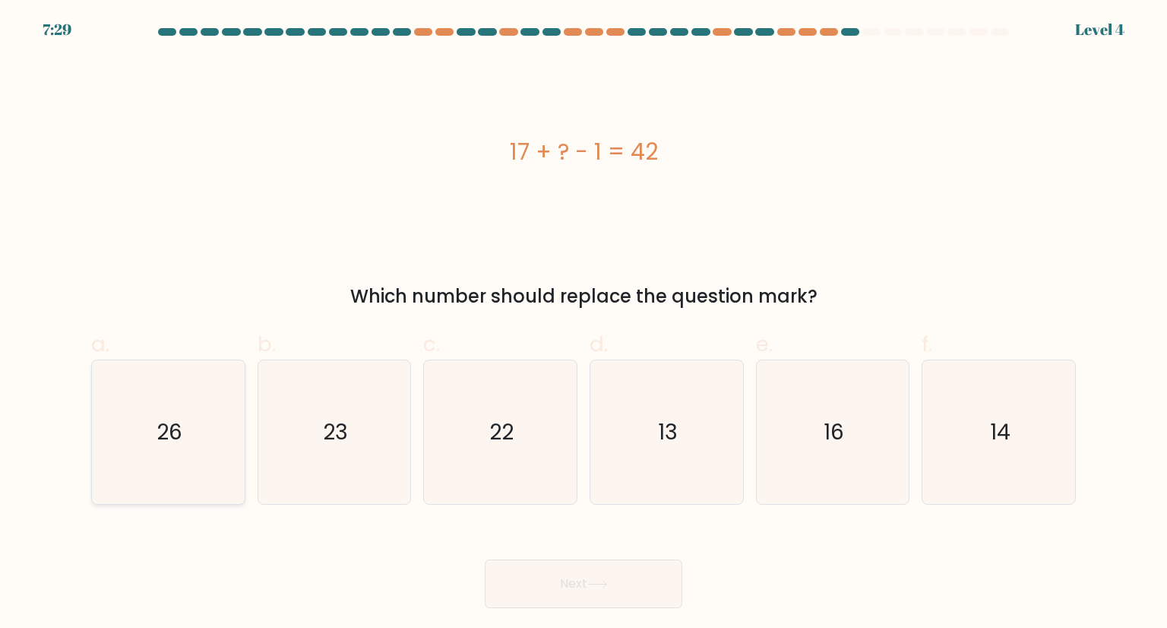
click at [189, 432] on icon "26" at bounding box center [168, 431] width 143 height 143
click at [584, 324] on input "a. 26" at bounding box center [584, 319] width 1 height 10
radio input "true"
click at [544, 584] on button "Next" at bounding box center [584, 583] width 198 height 49
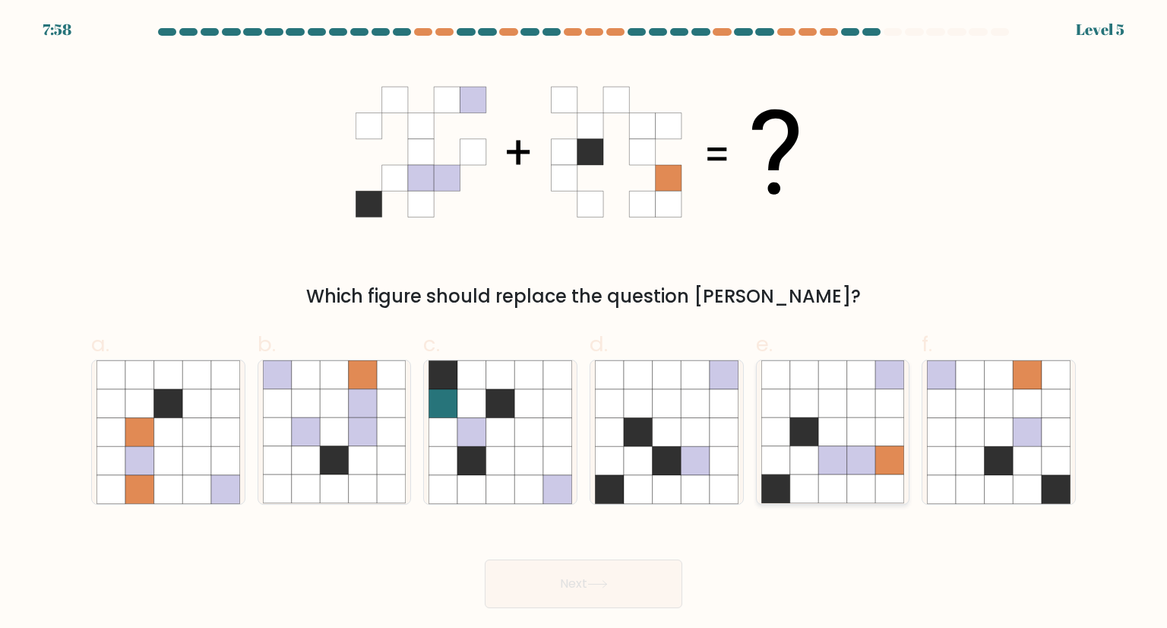
click at [818, 443] on icon at bounding box center [804, 432] width 29 height 29
click at [584, 324] on input "e." at bounding box center [584, 319] width 1 height 10
radio input "true"
click at [592, 581] on icon at bounding box center [597, 584] width 21 height 8
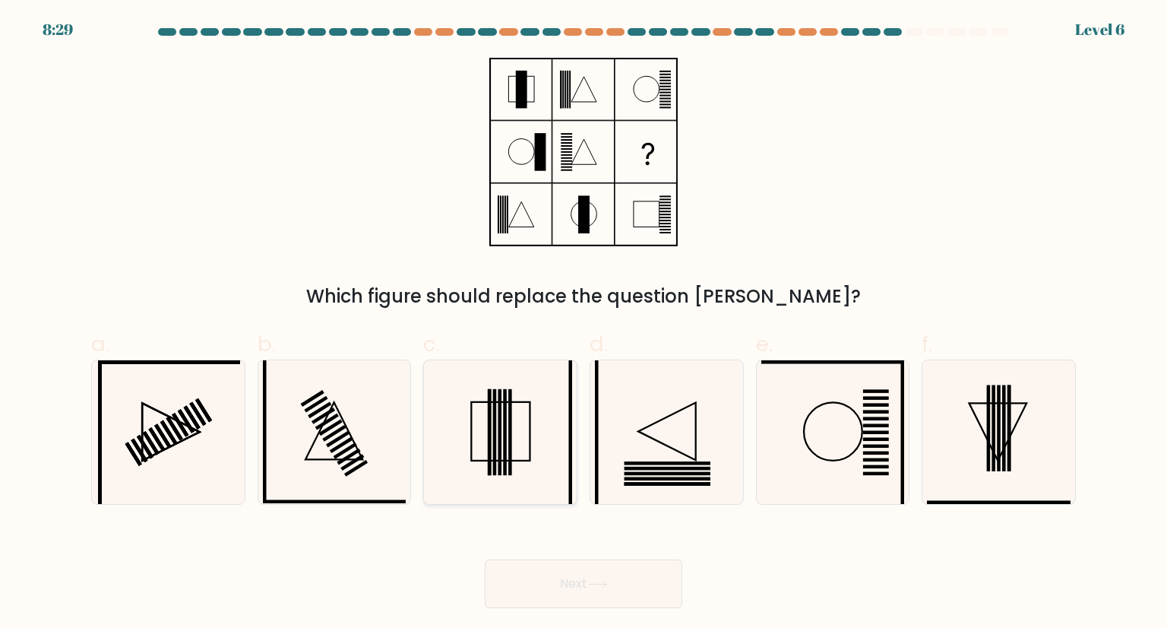
click at [517, 441] on icon at bounding box center [500, 431] width 143 height 143
click at [584, 324] on input "c." at bounding box center [584, 319] width 1 height 10
radio input "true"
click at [590, 584] on button "Next" at bounding box center [584, 583] width 198 height 49
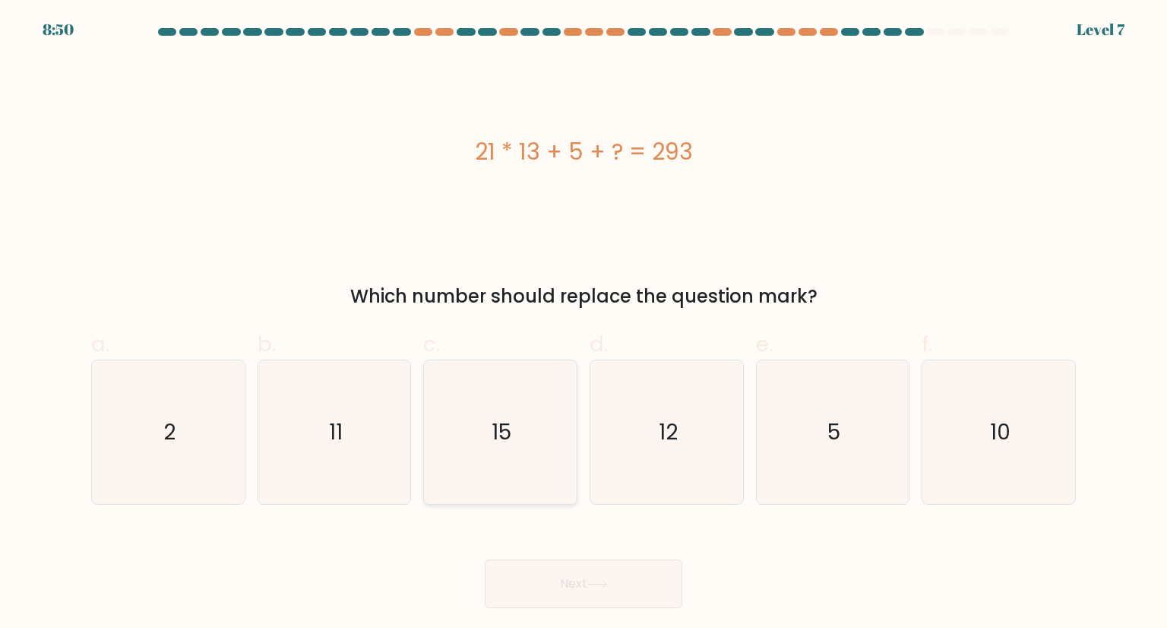
click at [503, 432] on text "15" at bounding box center [502, 431] width 20 height 30
click at [584, 324] on input "c. 15" at bounding box center [584, 319] width 1 height 10
radio input "true"
click at [601, 580] on icon at bounding box center [597, 584] width 21 height 8
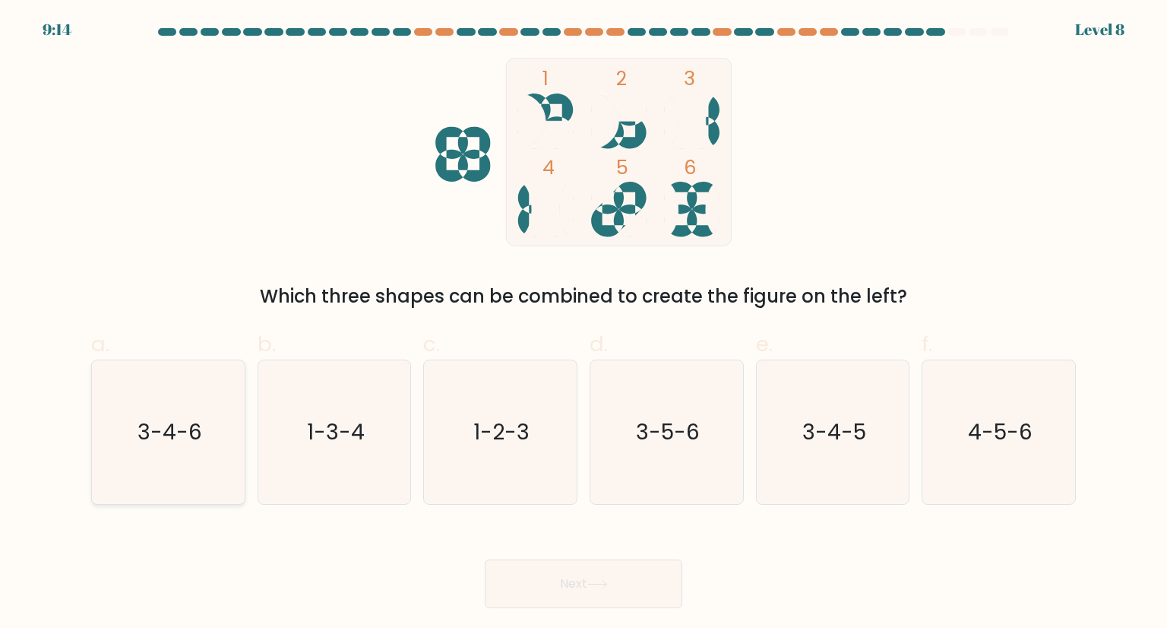
click at [164, 448] on icon "3-4-6" at bounding box center [168, 431] width 143 height 143
click at [584, 324] on input "a. 3-4-6" at bounding box center [584, 319] width 1 height 10
radio input "true"
click at [540, 584] on button "Next" at bounding box center [584, 583] width 198 height 49
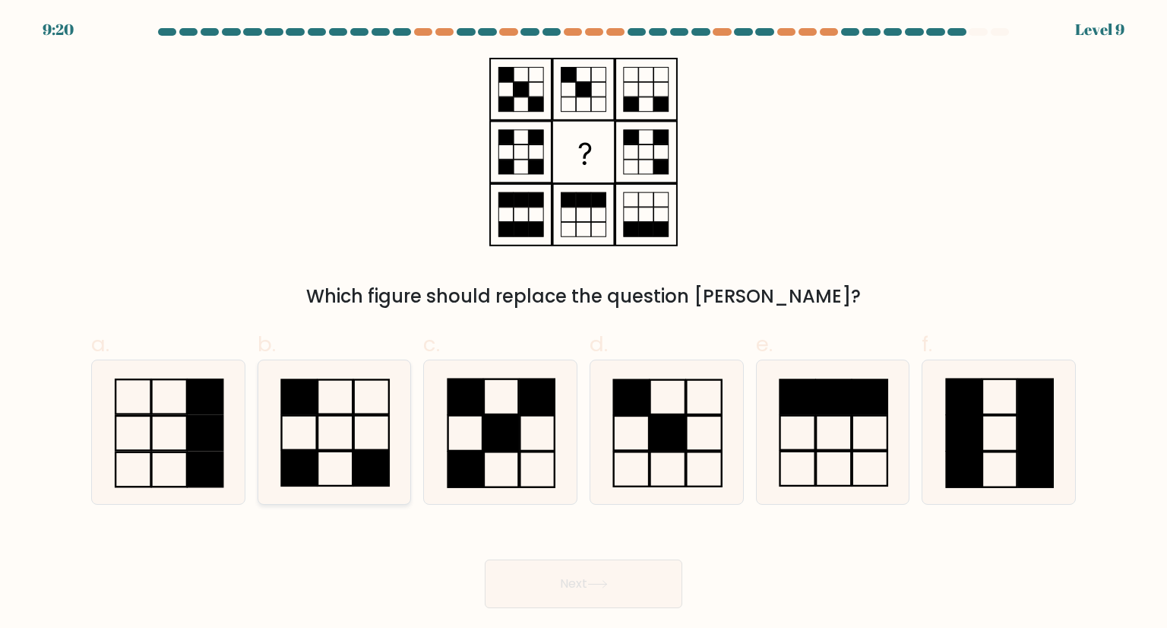
click at [321, 460] on icon at bounding box center [334, 431] width 143 height 143
click at [584, 324] on input "b." at bounding box center [584, 319] width 1 height 10
radio input "true"
click at [602, 593] on button "Next" at bounding box center [584, 583] width 198 height 49
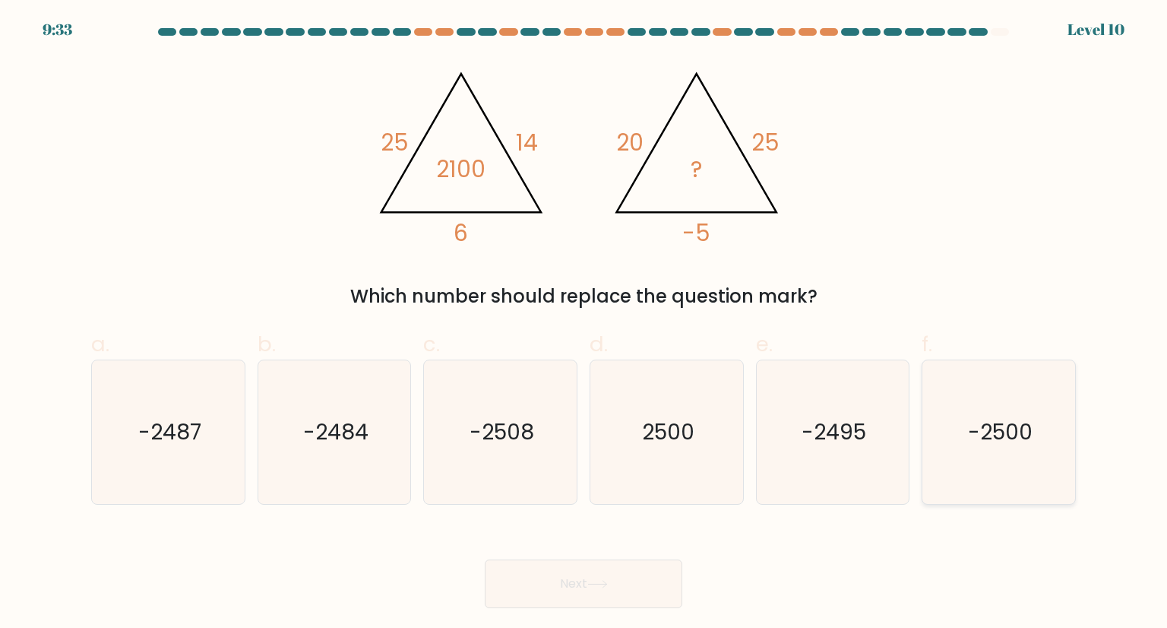
click at [997, 427] on text "-2500" at bounding box center [1000, 431] width 65 height 30
click at [584, 324] on input "f. -2500" at bounding box center [584, 319] width 1 height 10
radio input "true"
click at [565, 573] on button "Next" at bounding box center [584, 583] width 198 height 49
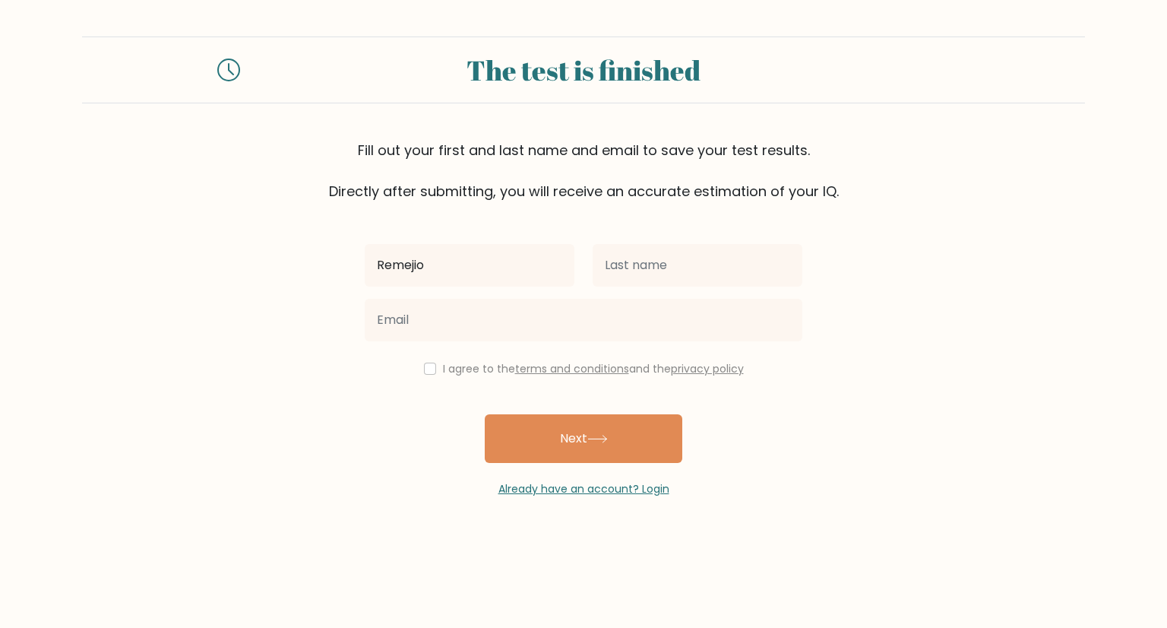
type input "Remejio"
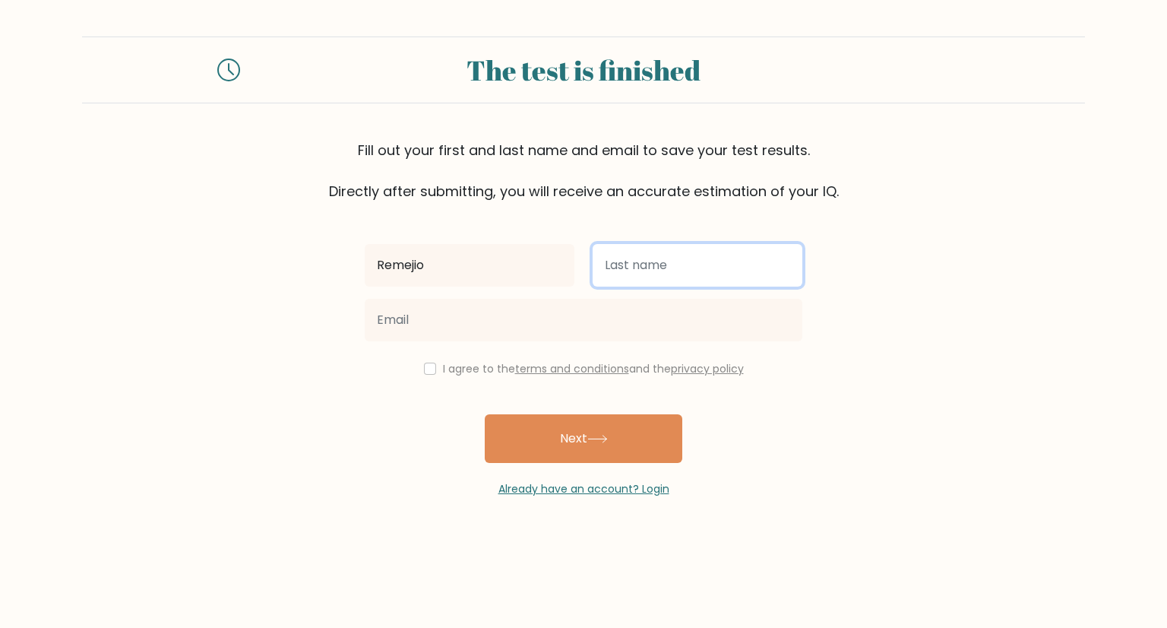
click at [619, 268] on input "text" at bounding box center [698, 265] width 210 height 43
type input "Triste"
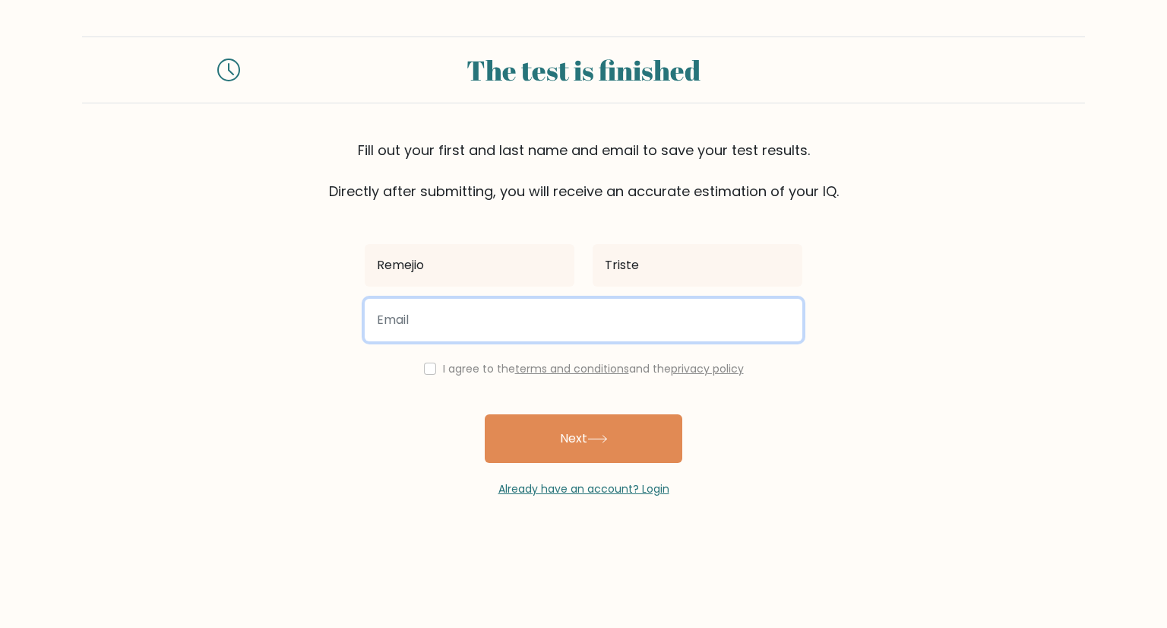
click at [621, 328] on input "email" at bounding box center [584, 320] width 438 height 43
type input "tristegio1@gmail.com"
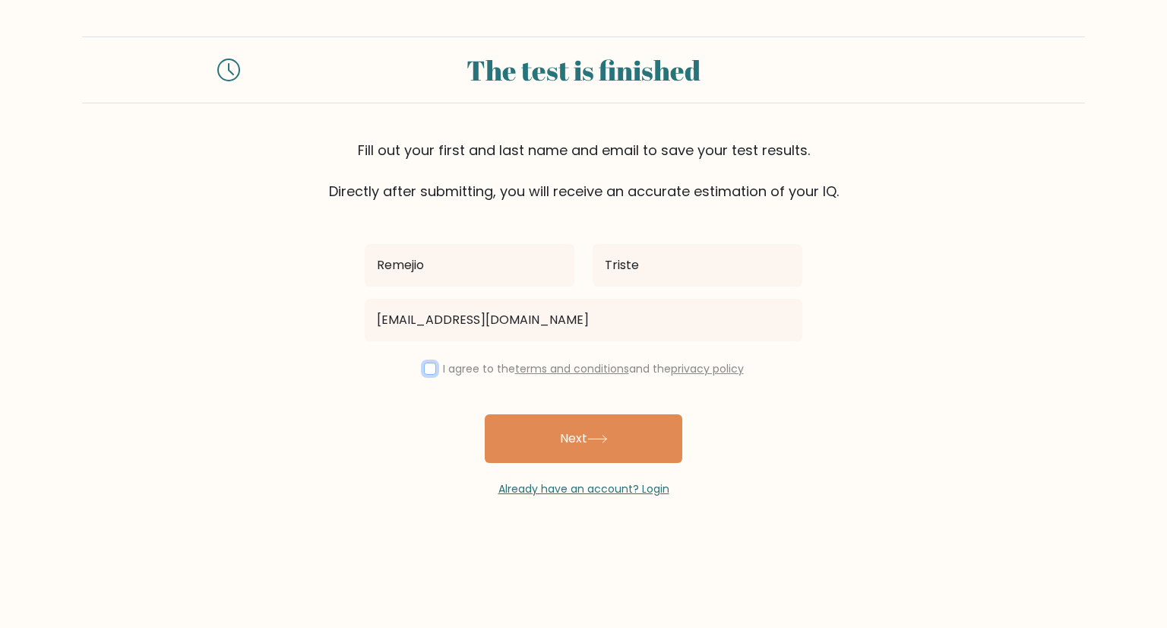
click at [426, 362] on input "checkbox" at bounding box center [430, 368] width 12 height 12
checkbox input "true"
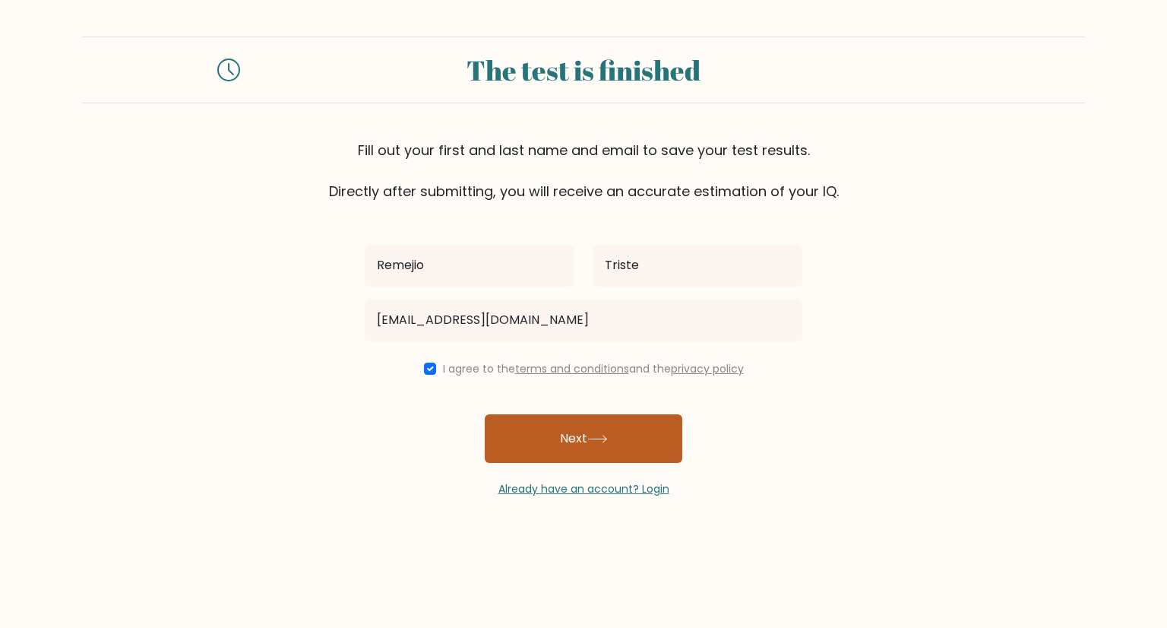
click at [541, 441] on button "Next" at bounding box center [584, 438] width 198 height 49
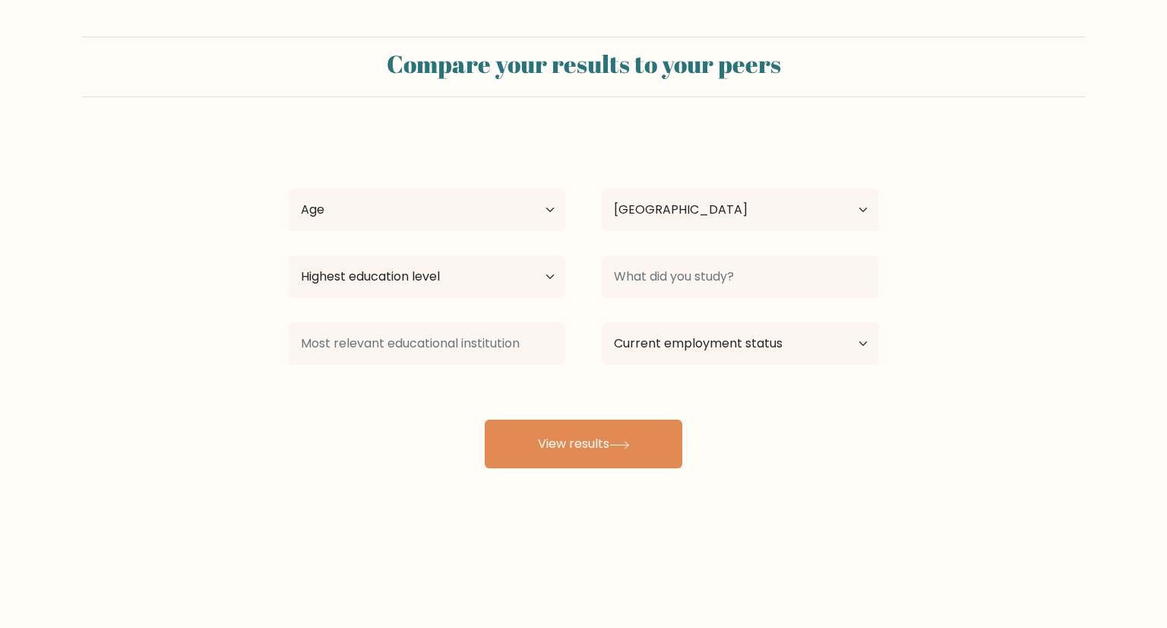
select select "PH"
click at [532, 204] on select "Age Under [DEMOGRAPHIC_DATA] [DEMOGRAPHIC_DATA] [DEMOGRAPHIC_DATA] [DEMOGRAPHIC…" at bounding box center [427, 209] width 277 height 43
select select "25_34"
click at [289, 188] on select "Age Under [DEMOGRAPHIC_DATA] [DEMOGRAPHIC_DATA] [DEMOGRAPHIC_DATA] [DEMOGRAPHIC…" at bounding box center [427, 209] width 277 height 43
click at [480, 277] on select "Highest education level No schooling Primary Lower Secondary Upper Secondary Oc…" at bounding box center [427, 276] width 277 height 43
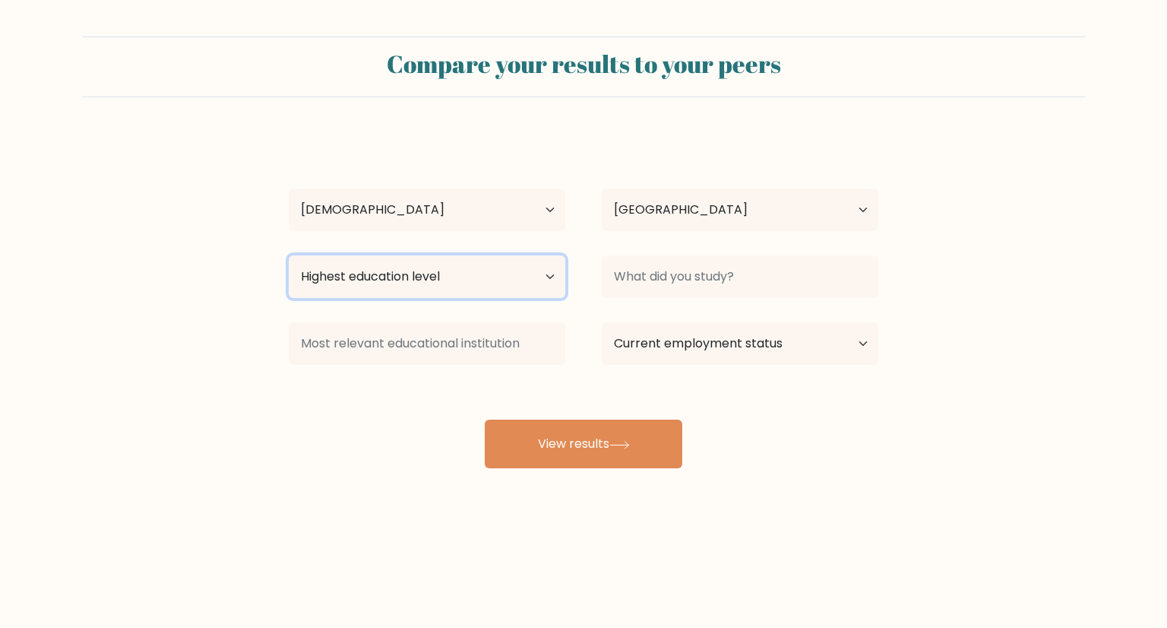
select select "bachelors_degree"
click at [289, 255] on select "Highest education level No schooling Primary Lower Secondary Upper Secondary Oc…" at bounding box center [427, 276] width 277 height 43
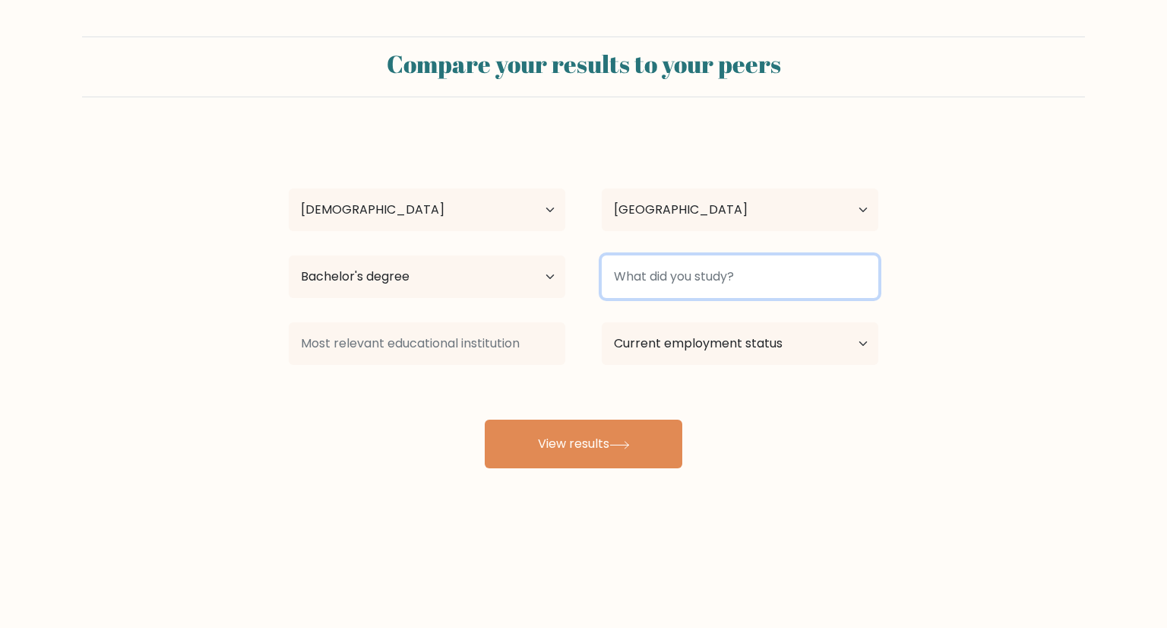
click at [668, 280] on input at bounding box center [740, 276] width 277 height 43
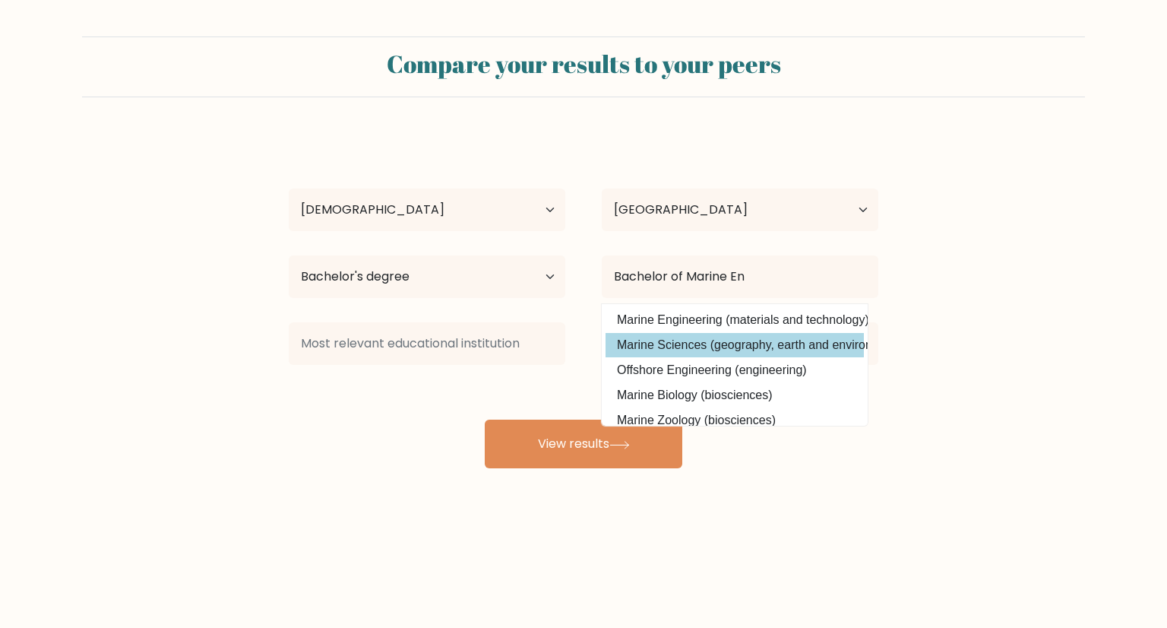
click at [654, 345] on div "[PERSON_NAME] Age Under [DEMOGRAPHIC_DATA] [DEMOGRAPHIC_DATA] [DEMOGRAPHIC_DATA…" at bounding box center [584, 301] width 608 height 334
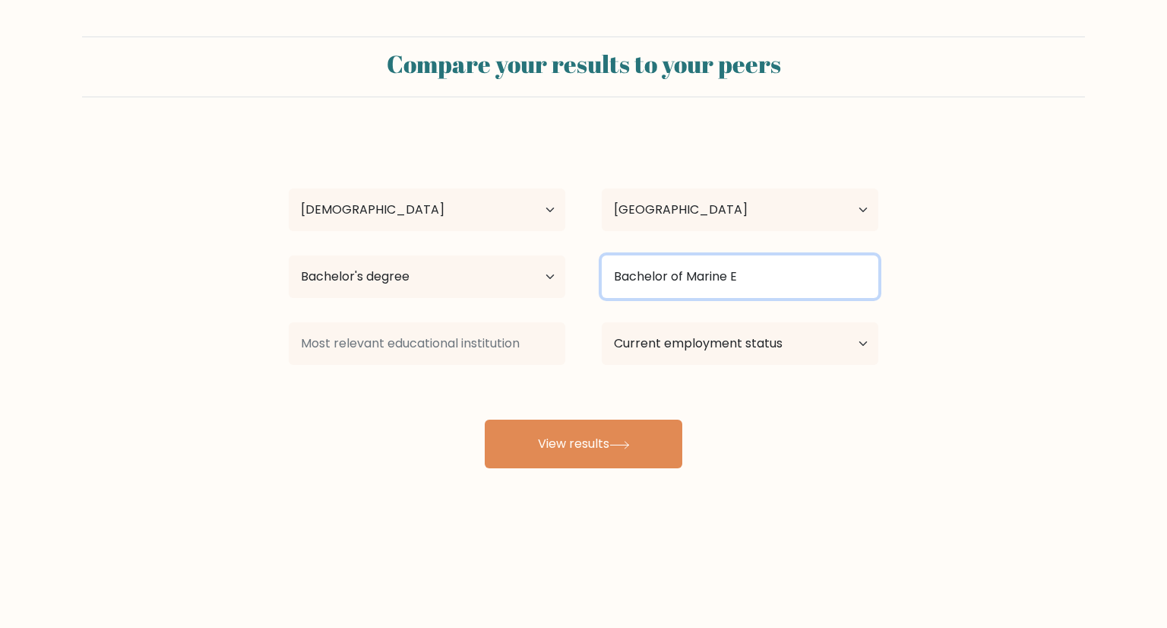
click at [757, 285] on input "Bachelor of Marine E" at bounding box center [740, 276] width 277 height 43
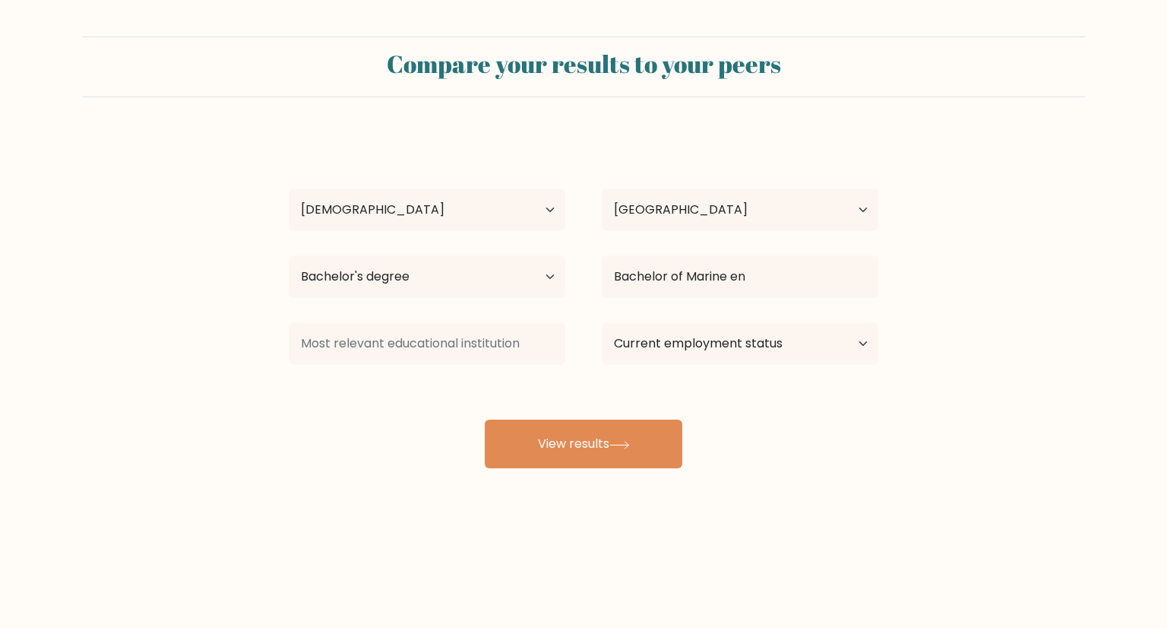
click at [734, 328] on div "[PERSON_NAME] Age Under [DEMOGRAPHIC_DATA] [DEMOGRAPHIC_DATA] [DEMOGRAPHIC_DATA…" at bounding box center [584, 301] width 608 height 334
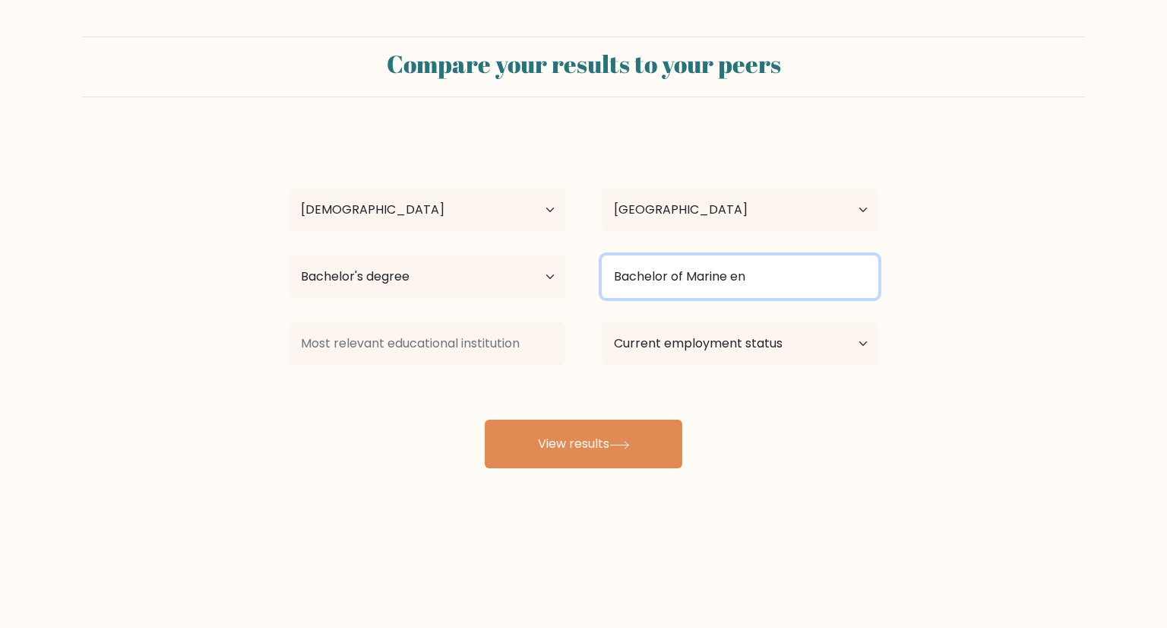
click at [757, 283] on input "Bachelor of Marine en" at bounding box center [740, 276] width 277 height 43
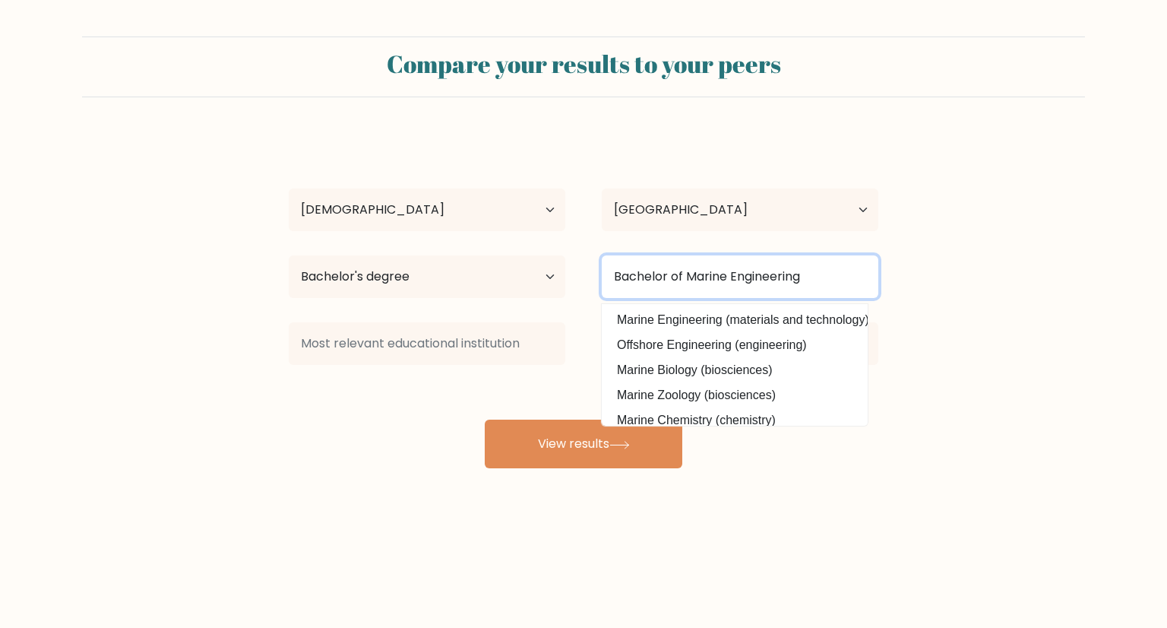
type input "Bachelor of Marine Engineering"
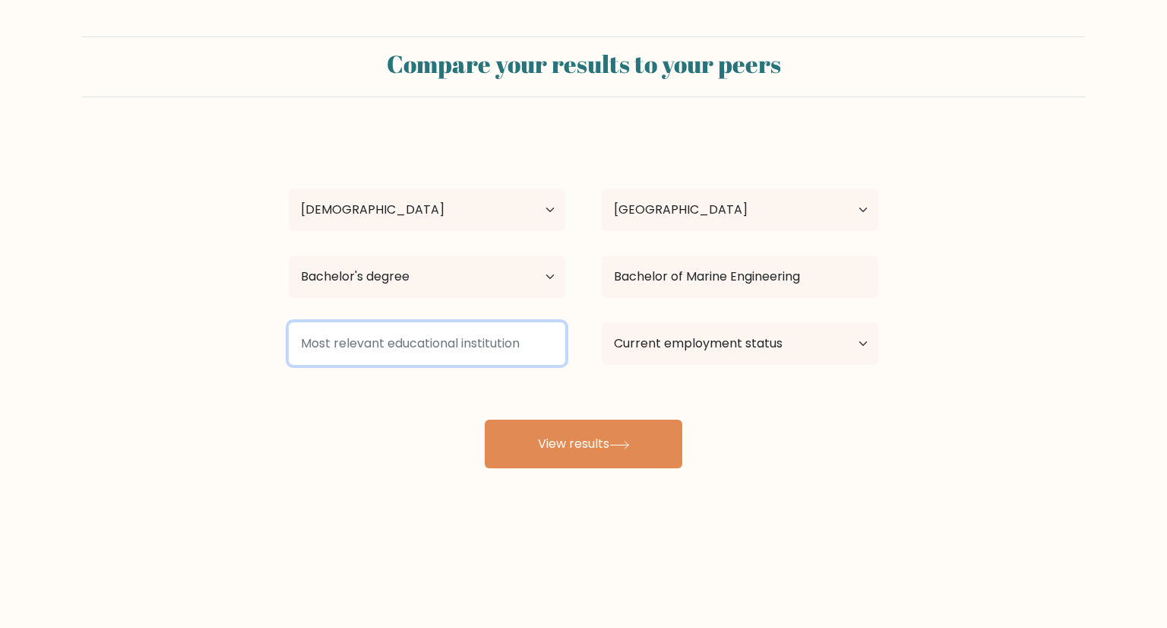
click at [369, 341] on input at bounding box center [427, 343] width 277 height 43
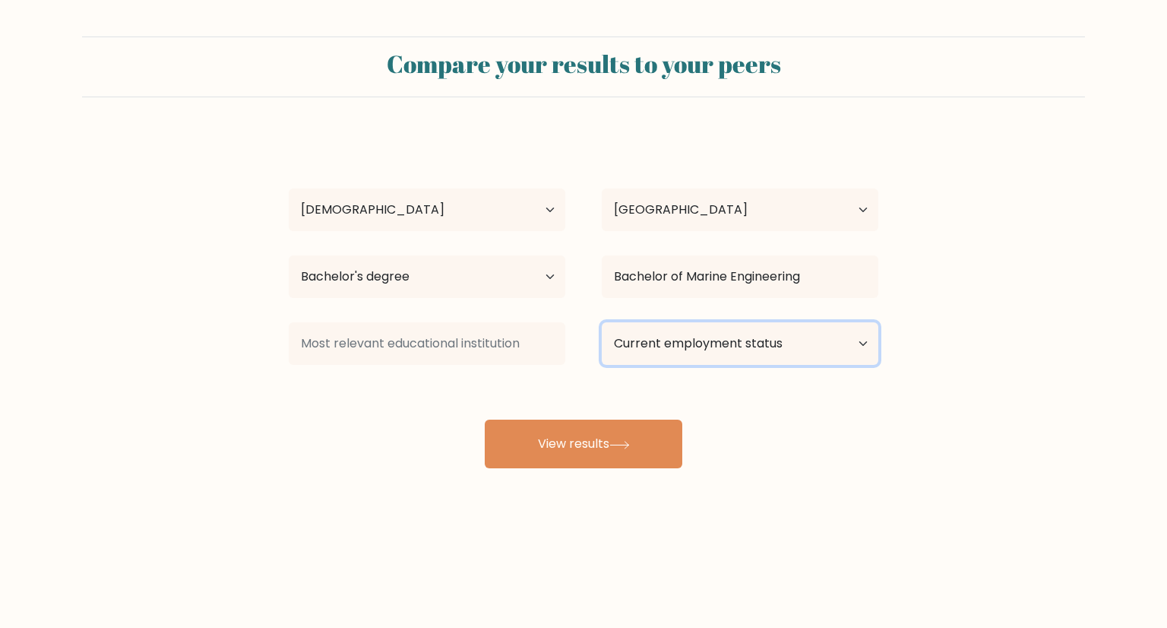
click at [789, 334] on select "Current employment status Employed Student Retired Other / prefer not to answer" at bounding box center [740, 343] width 277 height 43
select select "employed"
click at [602, 322] on select "Current employment status Employed Student Retired Other / prefer not to answer" at bounding box center [740, 343] width 277 height 43
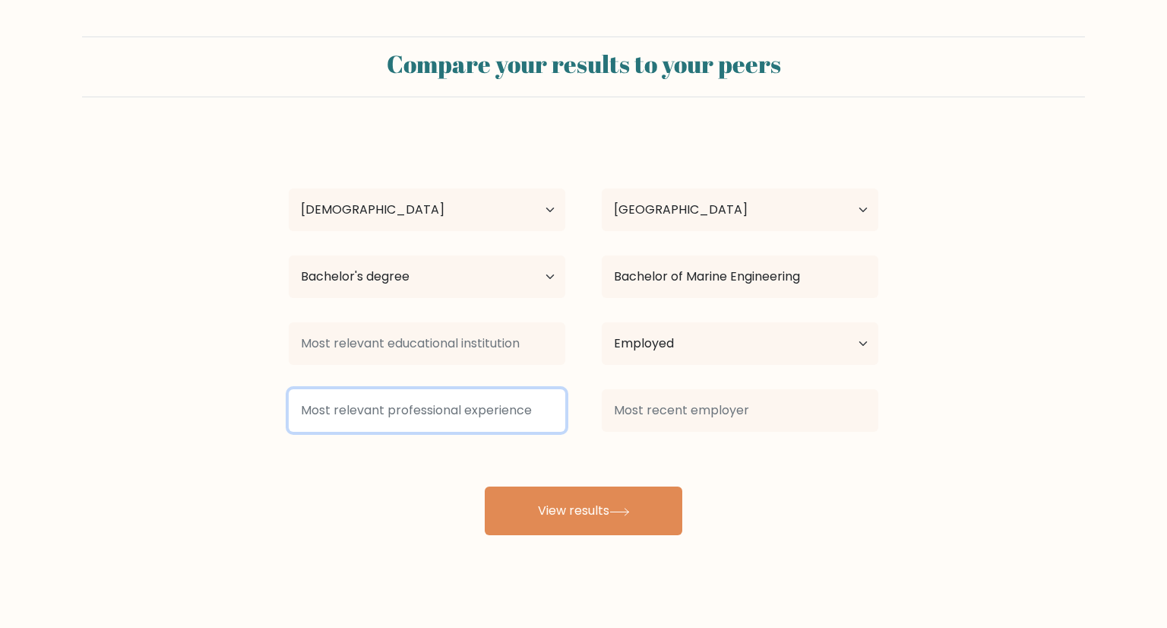
click at [461, 411] on input at bounding box center [427, 410] width 277 height 43
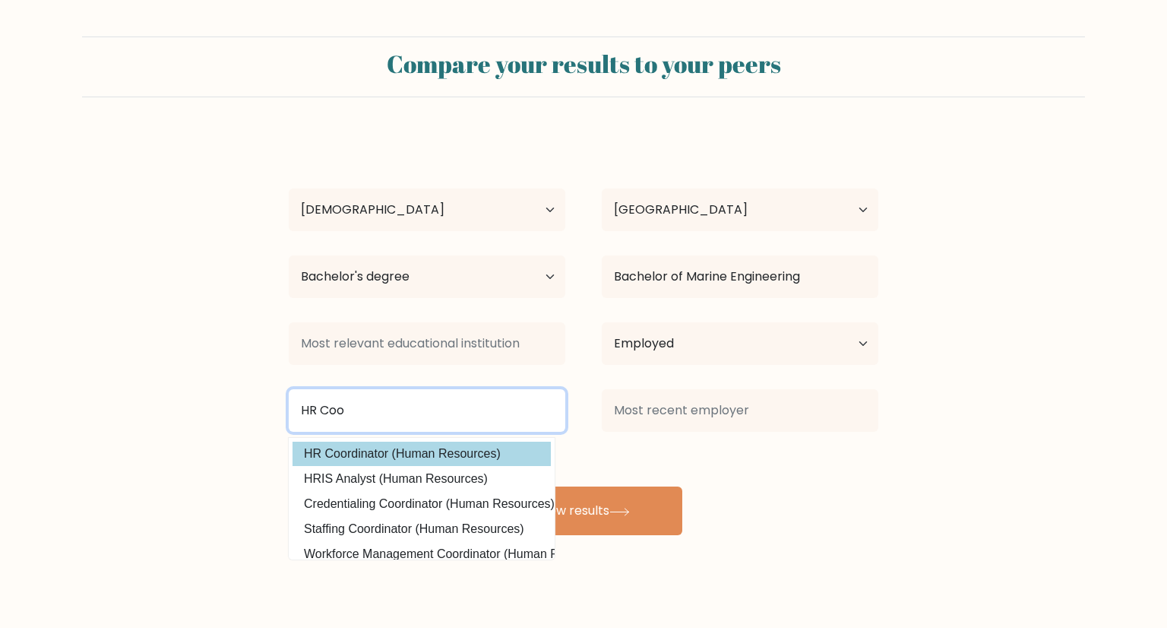
type input "HR Coo"
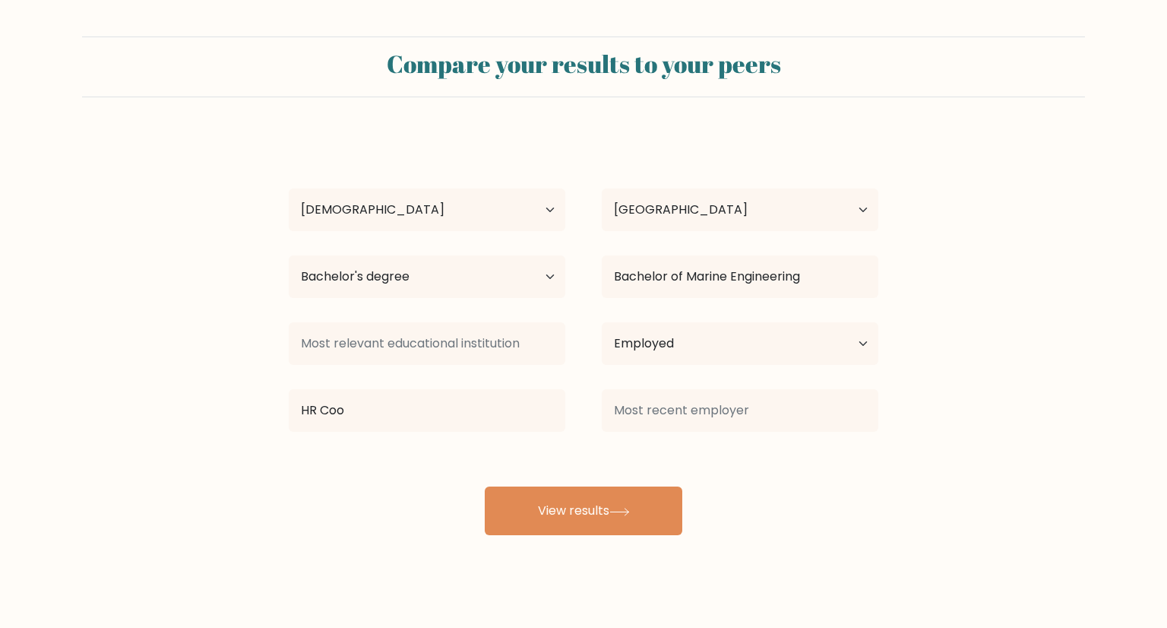
click at [452, 456] on div "[PERSON_NAME] Age Under [DEMOGRAPHIC_DATA] [DEMOGRAPHIC_DATA] [DEMOGRAPHIC_DATA…" at bounding box center [584, 334] width 608 height 401
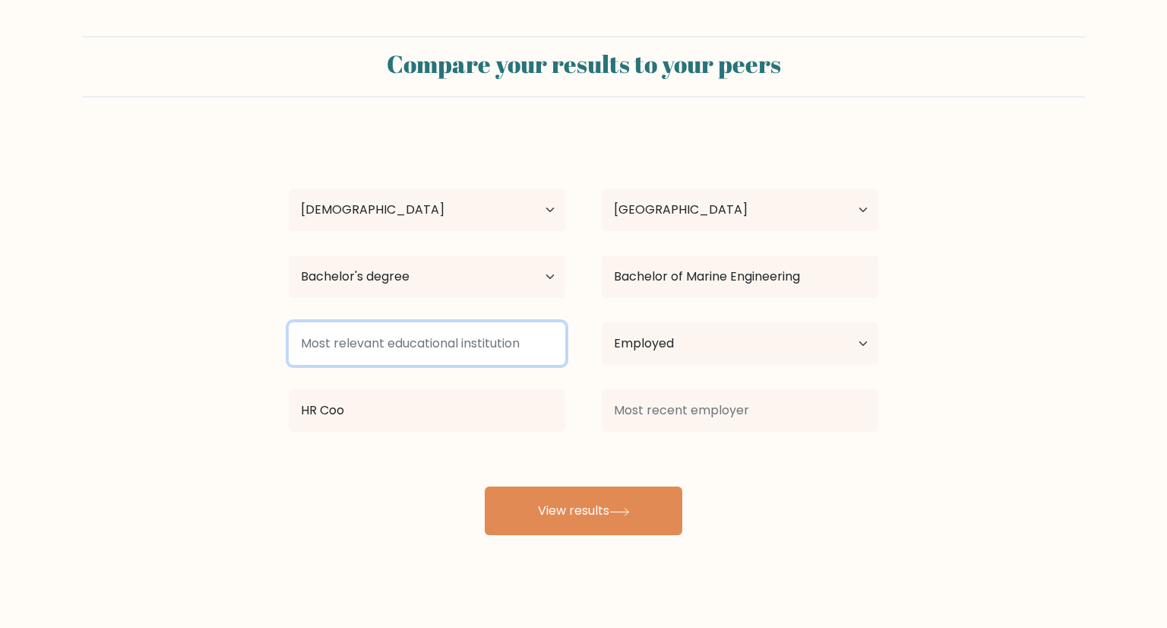
click at [416, 348] on input at bounding box center [427, 343] width 277 height 43
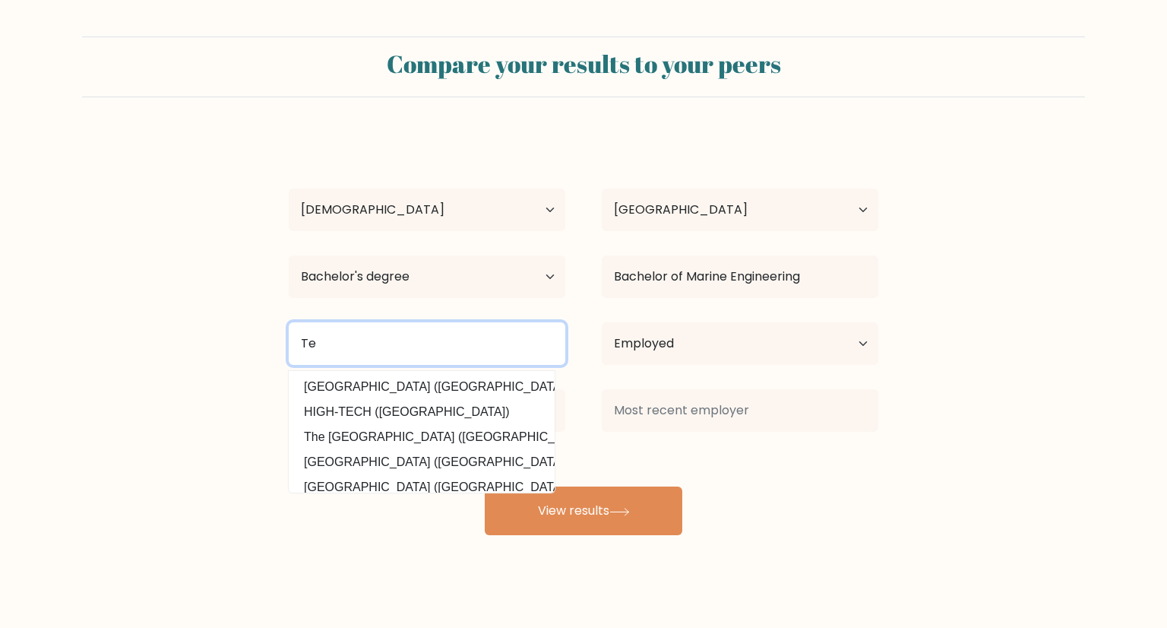
type input "T"
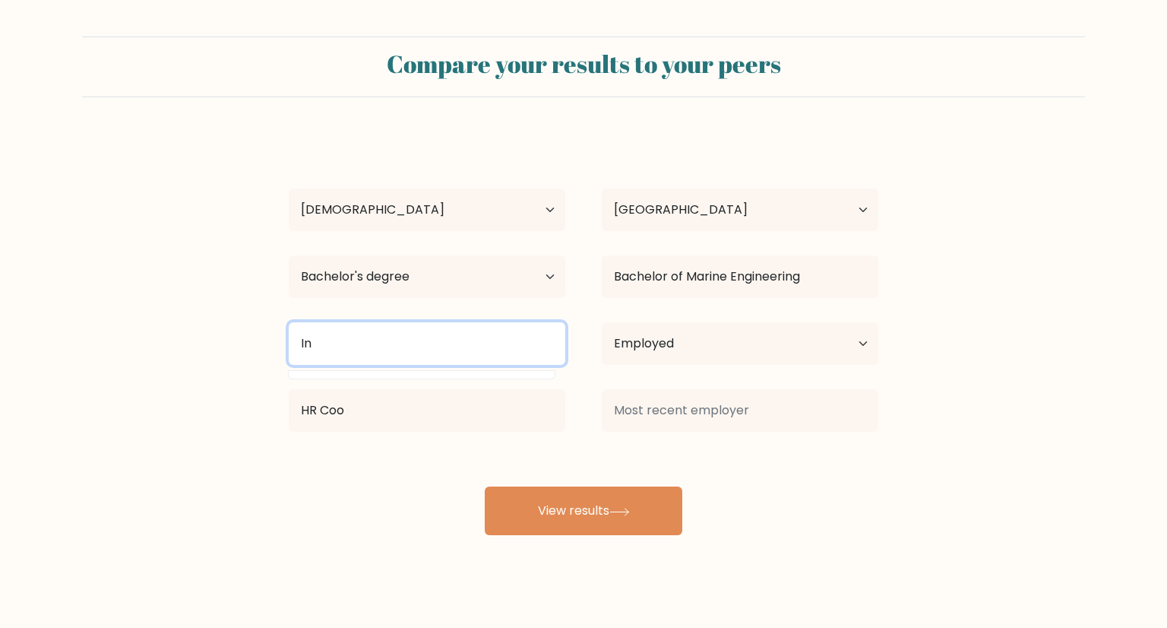
type input "I"
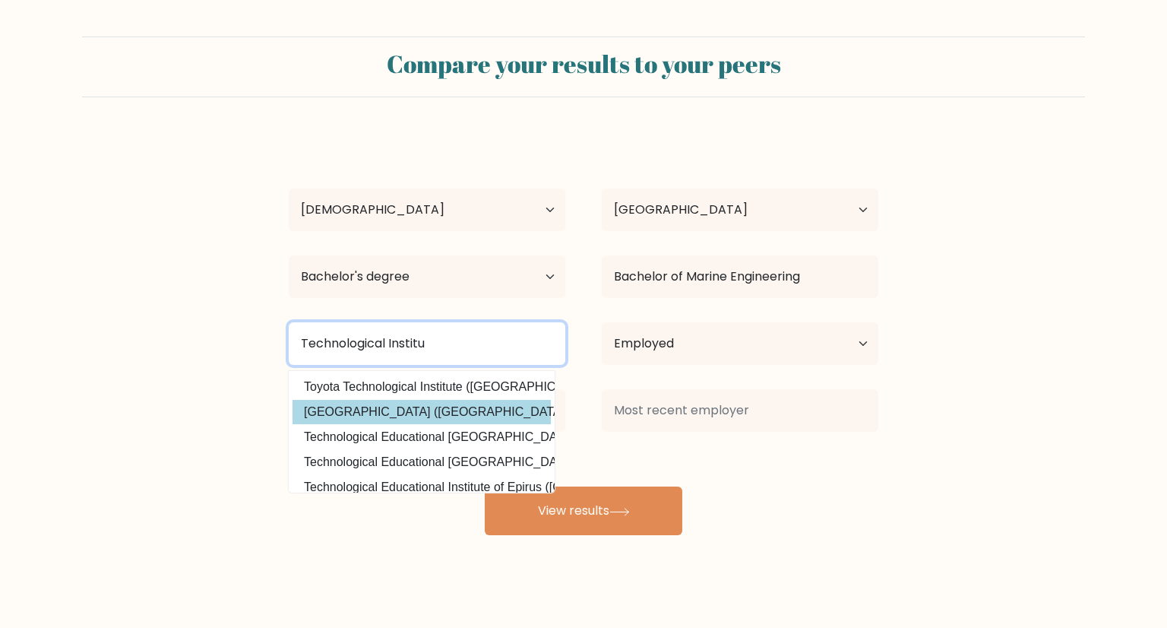
type input "Technological Institu"
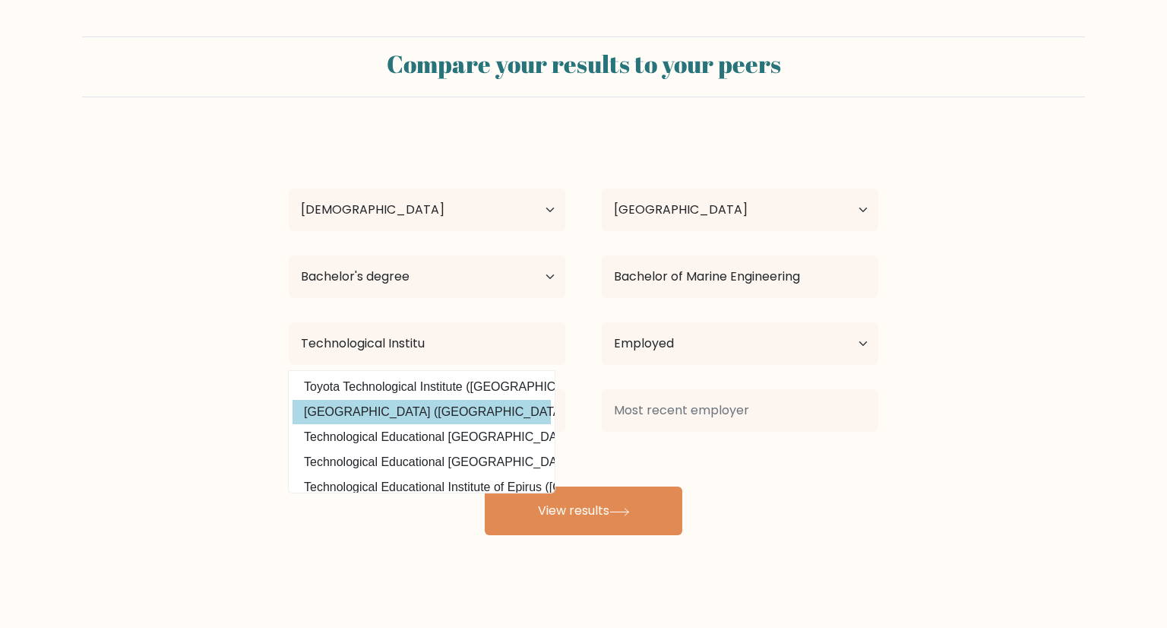
click at [427, 406] on div "[PERSON_NAME] Age Under [DEMOGRAPHIC_DATA] [DEMOGRAPHIC_DATA] [DEMOGRAPHIC_DATA…" at bounding box center [584, 334] width 608 height 401
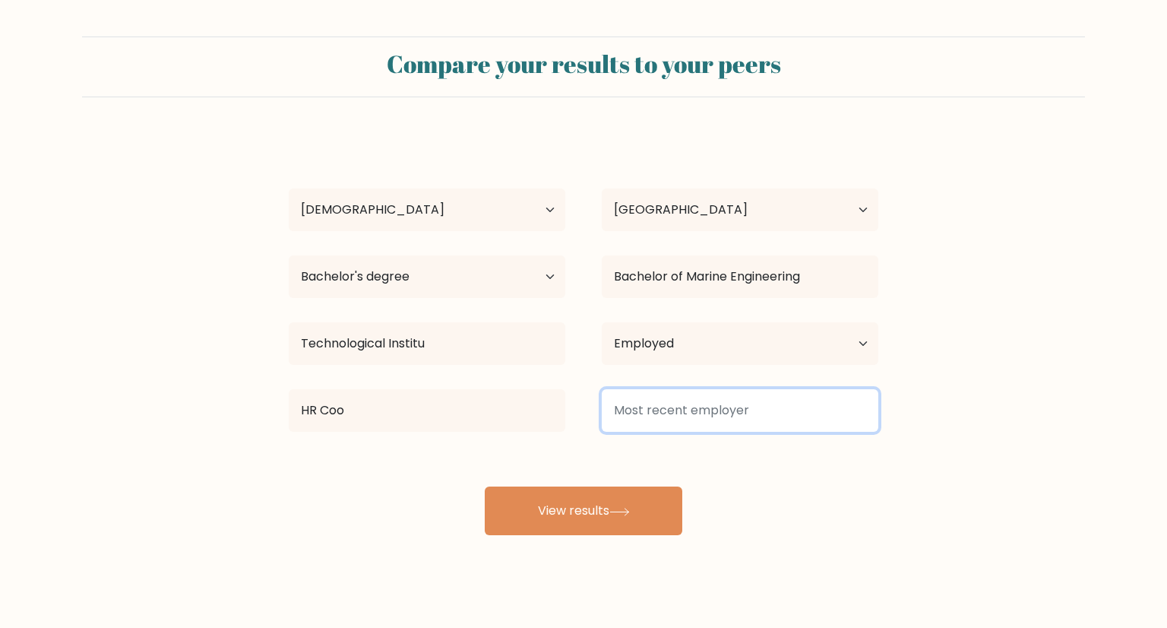
click at [721, 404] on input at bounding box center [740, 410] width 277 height 43
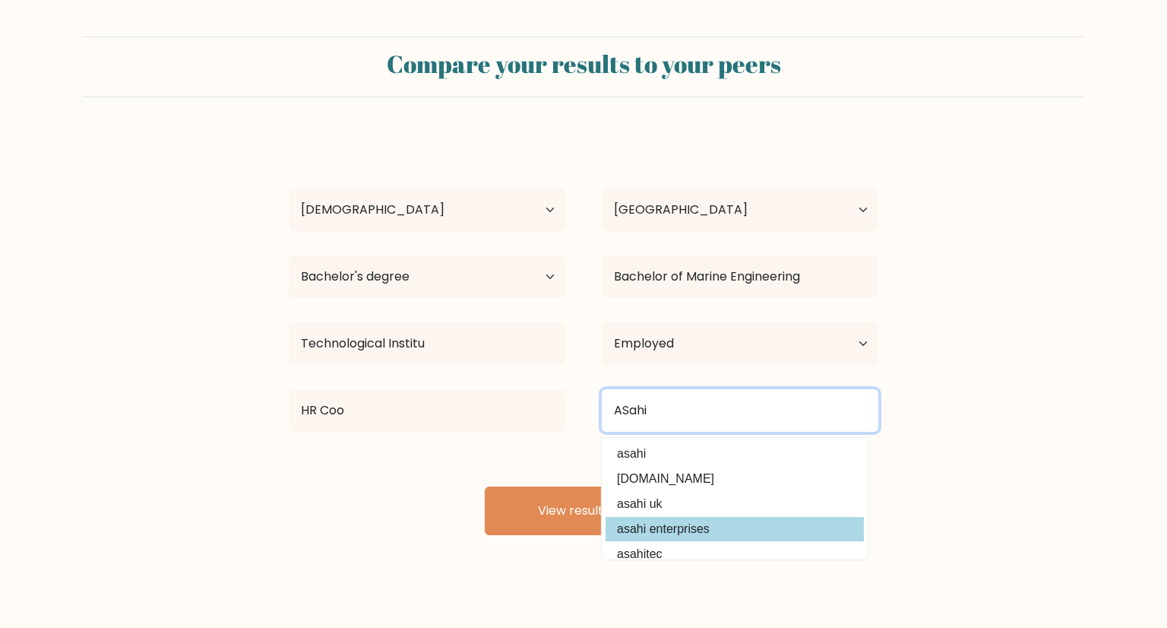
type input "ASahi"
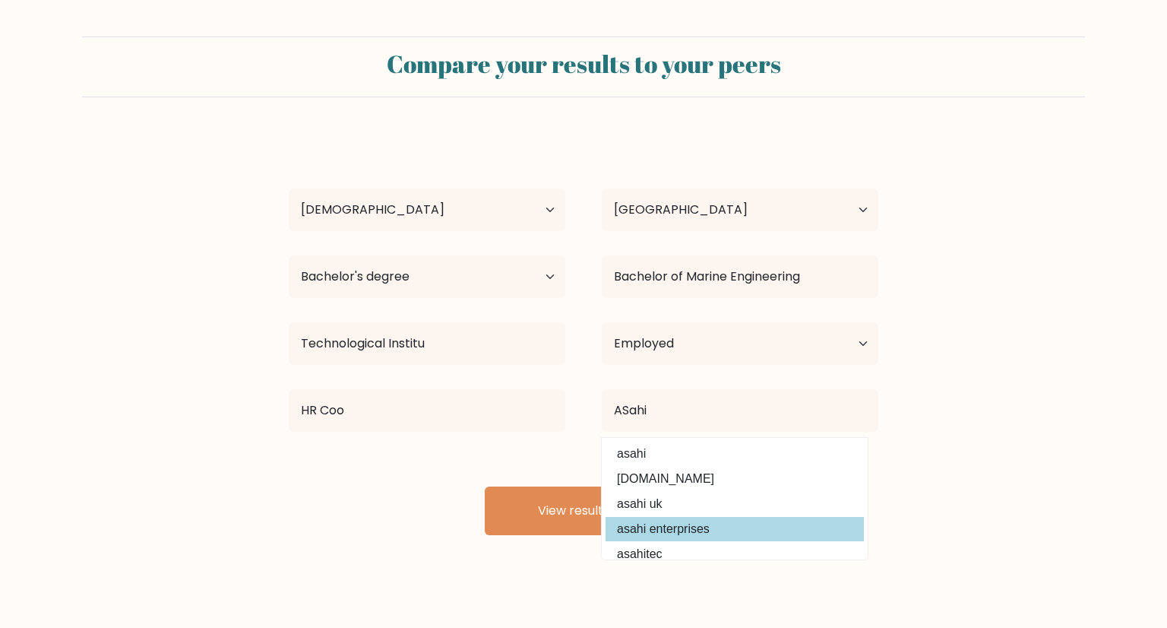
click at [683, 529] on div "[PERSON_NAME] Age Under [DEMOGRAPHIC_DATA] [DEMOGRAPHIC_DATA] [DEMOGRAPHIC_DATA…" at bounding box center [584, 334] width 608 height 401
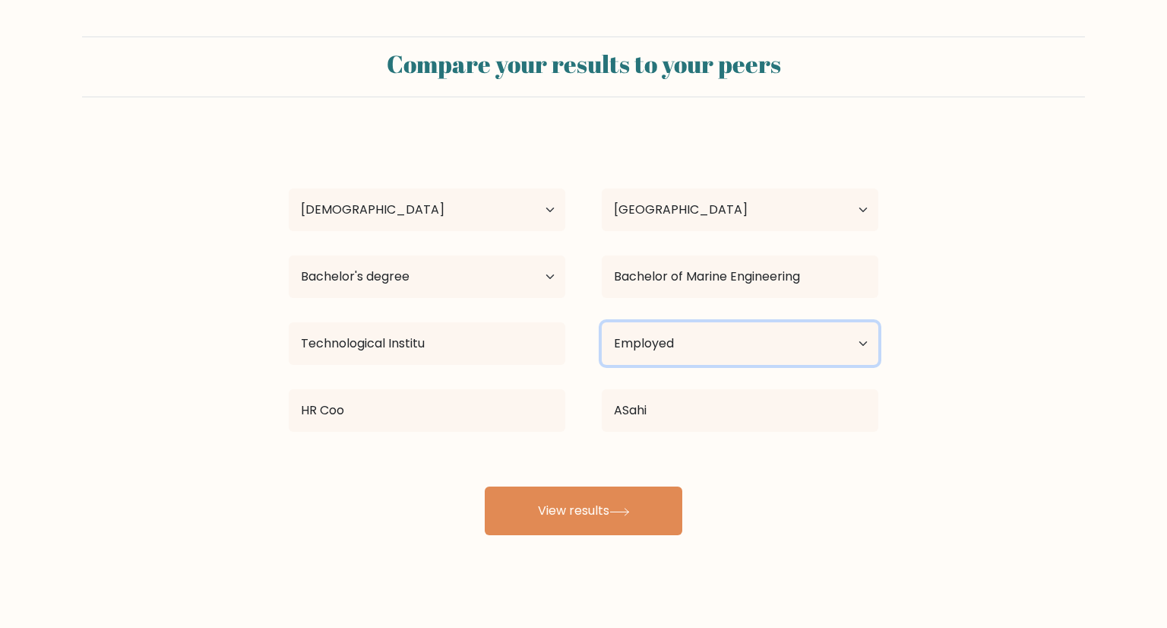
click at [710, 343] on select "Current employment status Employed Student Retired Other / prefer not to answer" at bounding box center [740, 343] width 277 height 43
click at [602, 322] on select "Current employment status Employed Student Retired Other / prefer not to answer" at bounding box center [740, 343] width 277 height 43
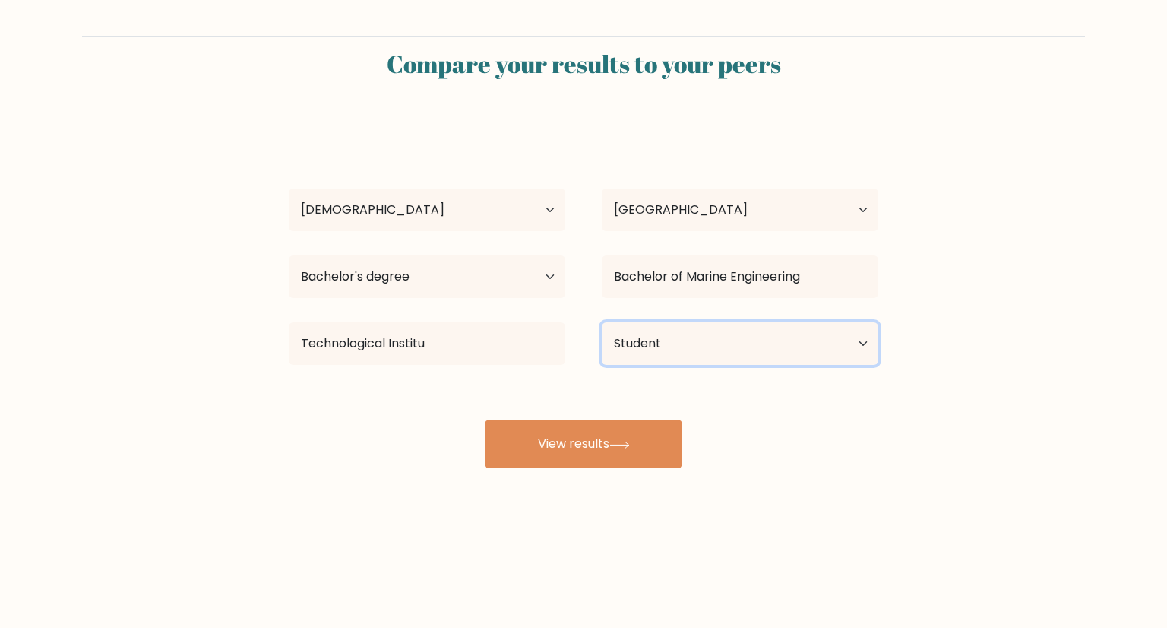
click at [697, 346] on select "Current employment status Employed Student Retired Other / prefer not to answer" at bounding box center [740, 343] width 277 height 43
select select "employed"
click at [602, 322] on select "Current employment status Employed Student Retired Other / prefer not to answer" at bounding box center [740, 343] width 277 height 43
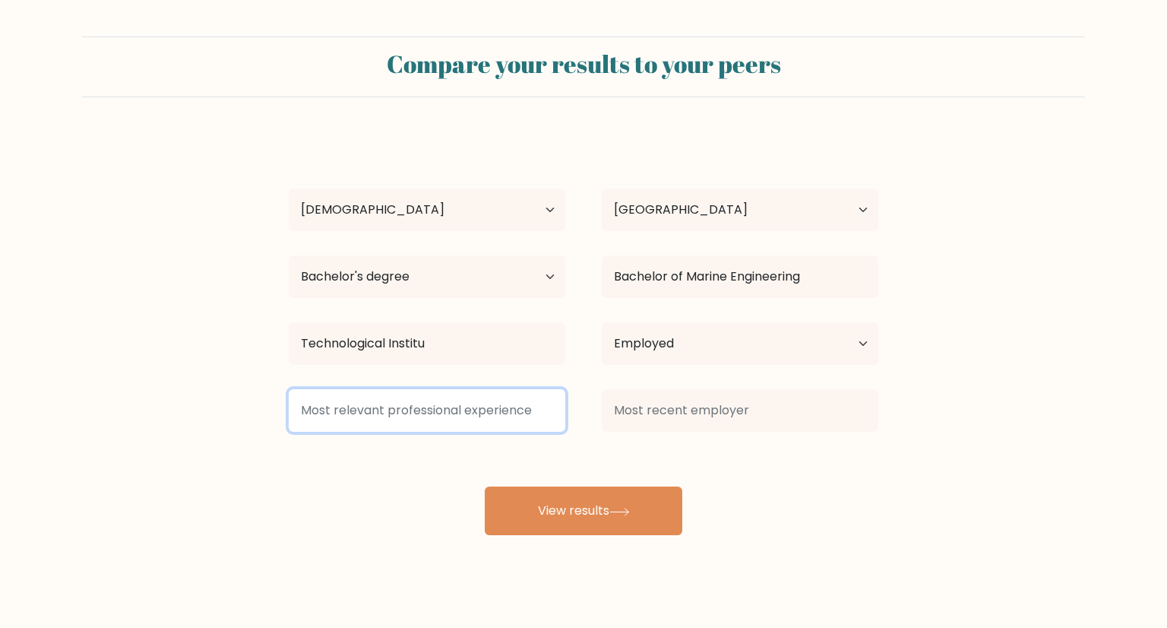
click at [466, 403] on input at bounding box center [427, 410] width 277 height 43
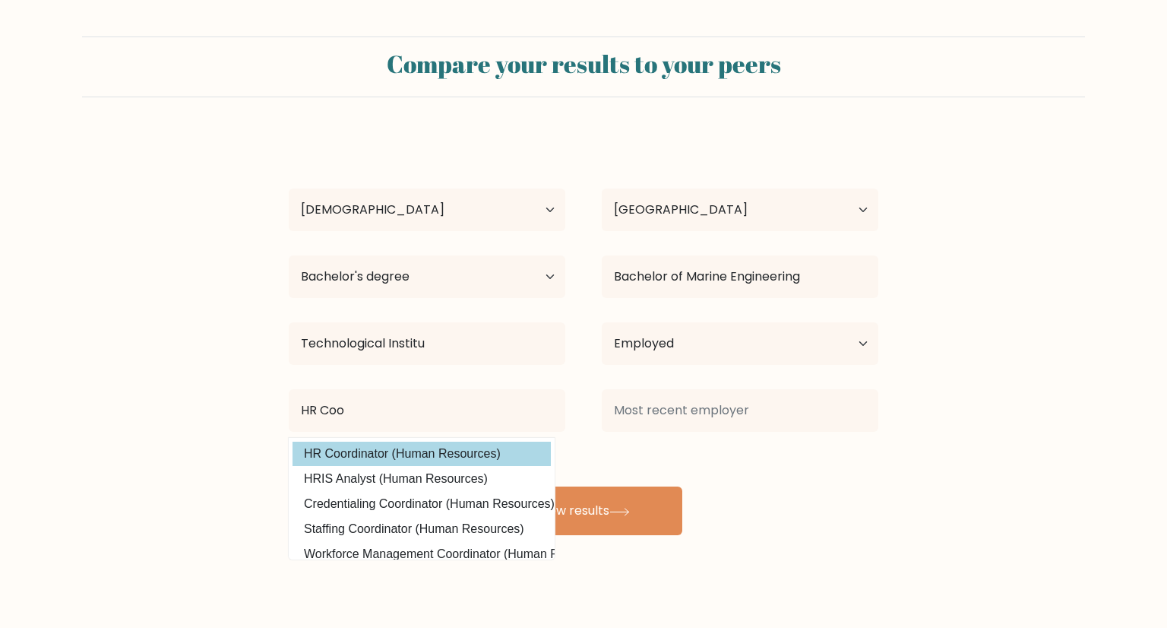
click at [457, 457] on div "[PERSON_NAME] Age Under [DEMOGRAPHIC_DATA] [DEMOGRAPHIC_DATA] [DEMOGRAPHIC_DATA…" at bounding box center [584, 334] width 608 height 401
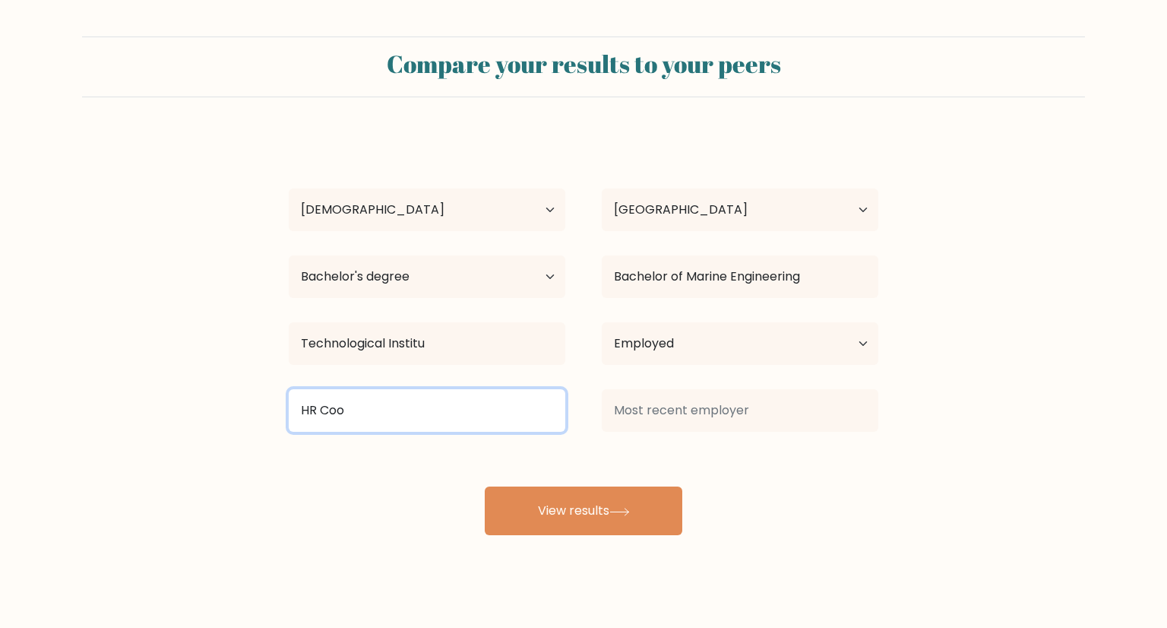
click at [419, 418] on input "HR Coo" at bounding box center [427, 410] width 277 height 43
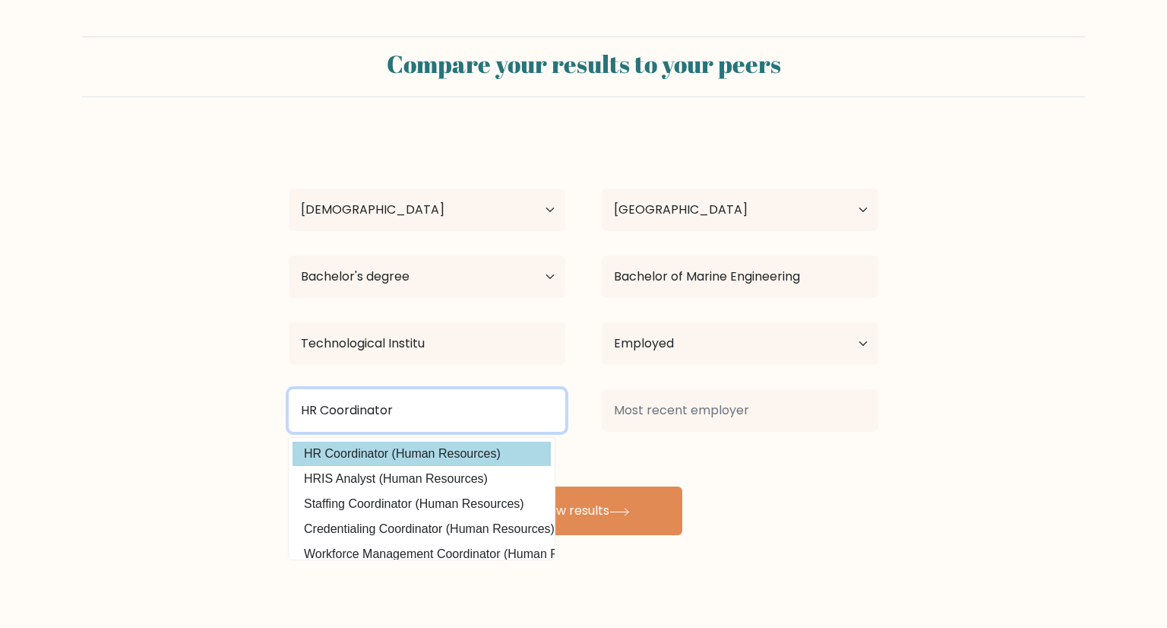
type input "HR Coordinator"
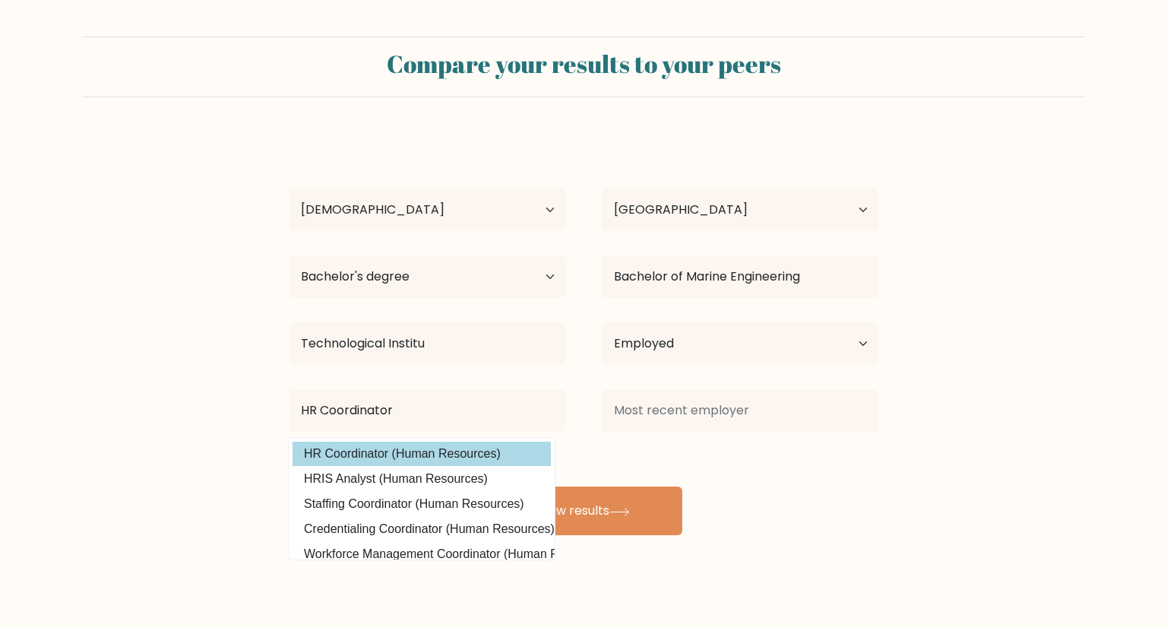
click at [418, 444] on div "[PERSON_NAME] Age Under [DEMOGRAPHIC_DATA] [DEMOGRAPHIC_DATA] [DEMOGRAPHIC_DATA…" at bounding box center [584, 334] width 608 height 401
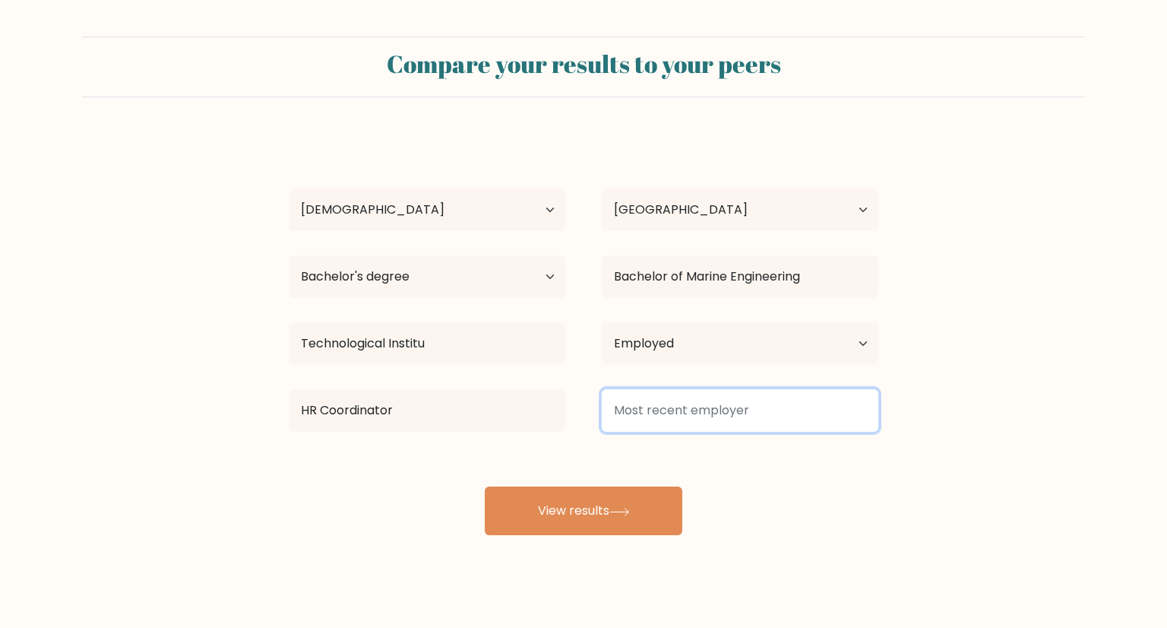
click at [684, 410] on input at bounding box center [740, 410] width 277 height 43
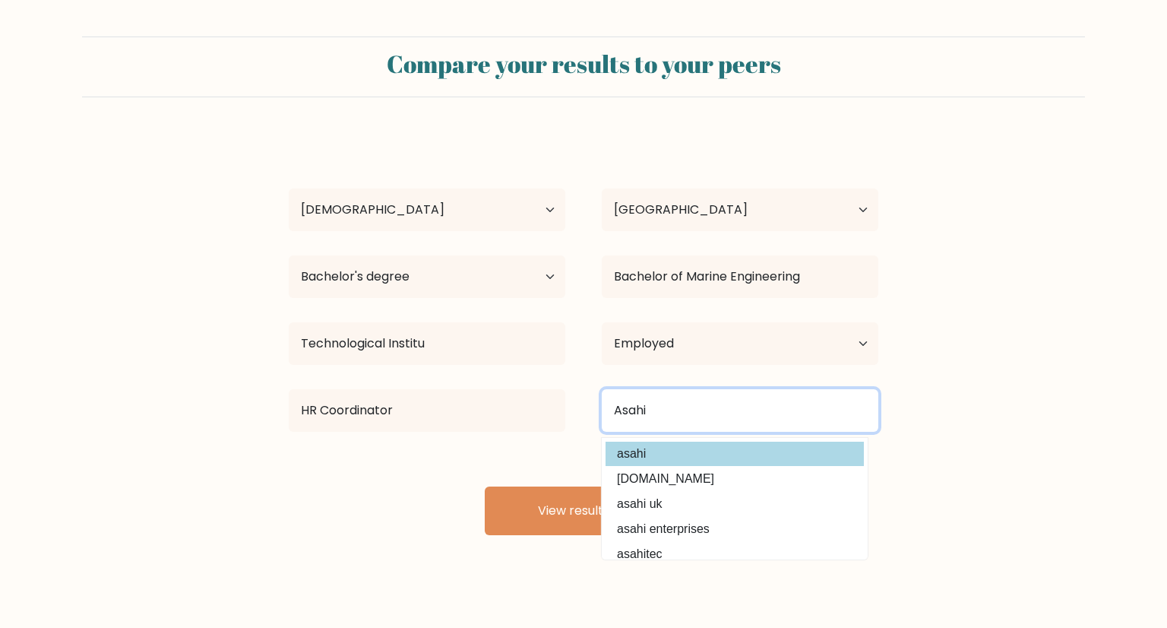
type input "Asahi"
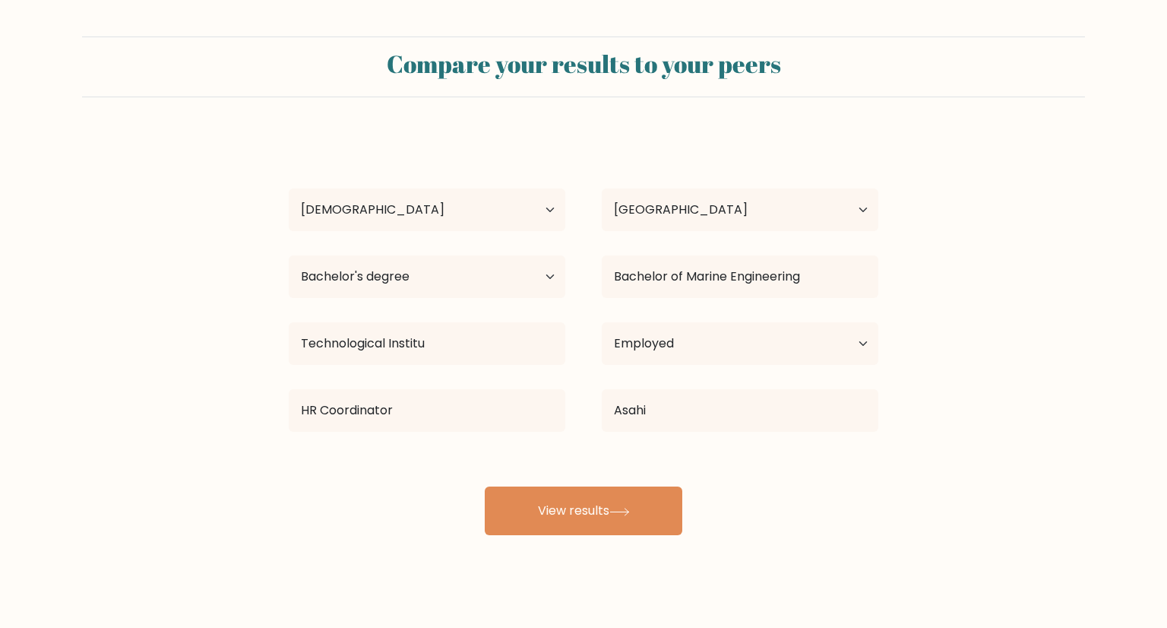
click at [654, 452] on div "[PERSON_NAME] Age Under [DEMOGRAPHIC_DATA] [DEMOGRAPHIC_DATA] [DEMOGRAPHIC_DATA…" at bounding box center [584, 334] width 608 height 401
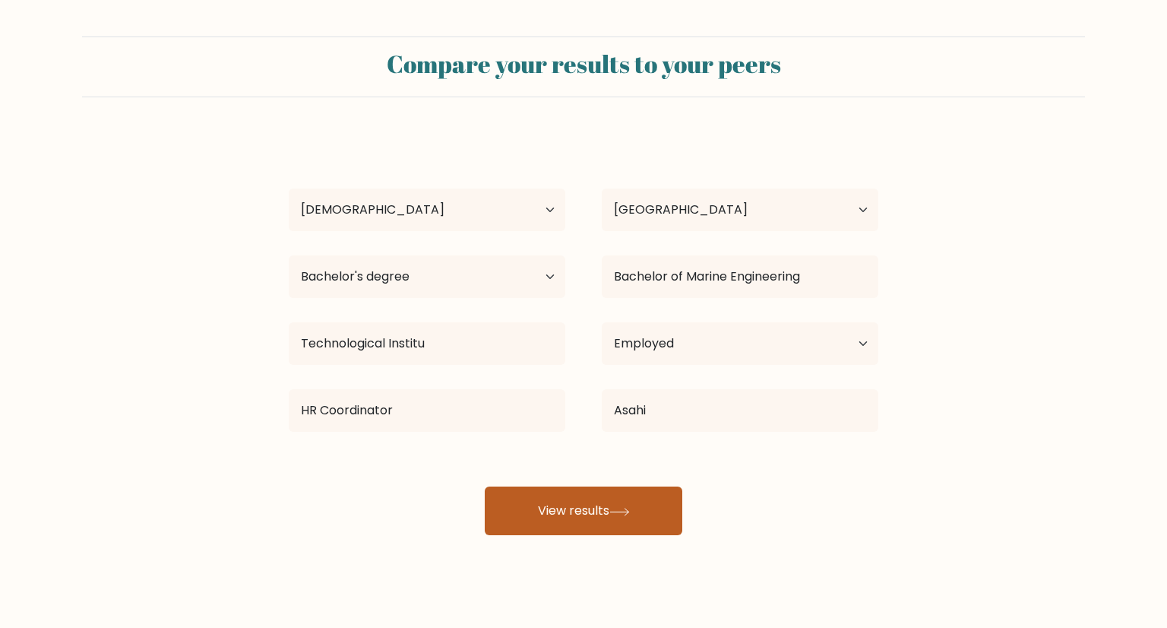
click at [604, 507] on button "View results" at bounding box center [584, 510] width 198 height 49
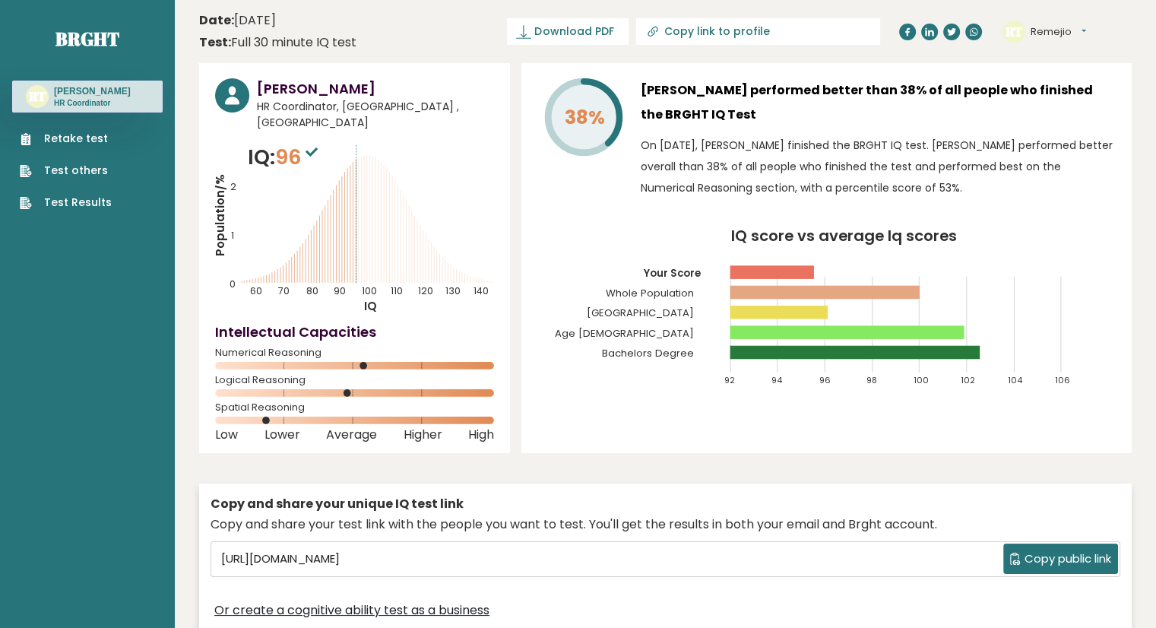
click at [1075, 550] on span "Copy public link" at bounding box center [1067, 558] width 87 height 17
click at [613, 35] on span "Download PDF" at bounding box center [573, 32] width 79 height 16
